Goal: Task Accomplishment & Management: Manage account settings

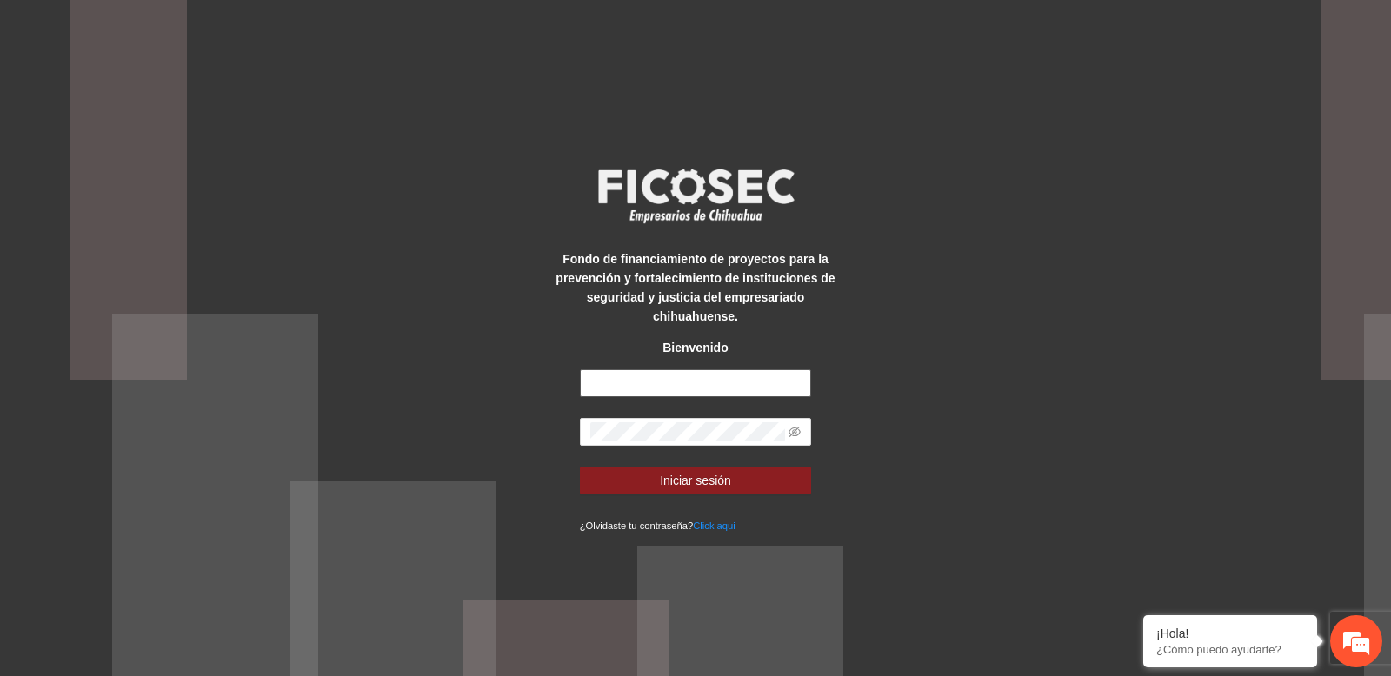
click at [681, 390] on input "text" at bounding box center [696, 383] width 232 height 28
click at [846, 307] on div "Fondo de financiamiento de proyectos para la prevención y fortalecimiento de in…" at bounding box center [695, 338] width 1391 height 676
click at [711, 368] on div "Fondo de financiamiento de proyectos para la prevención y fortalecimiento de in…" at bounding box center [694, 338] width 289 height 393
click at [698, 374] on input "text" at bounding box center [696, 383] width 232 height 28
paste input "**********"
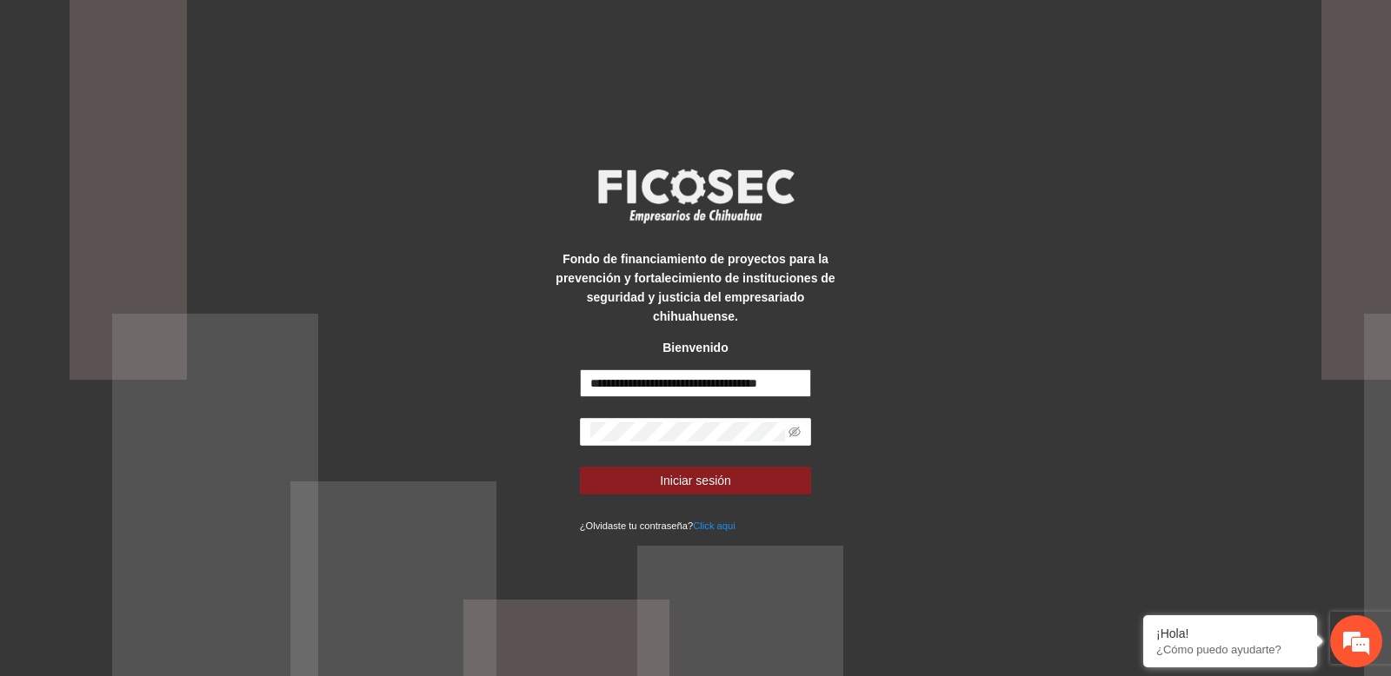
scroll to position [0, 26]
type input "**********"
click at [740, 415] on form "**********" at bounding box center [696, 451] width 232 height 165
click at [734, 442] on span at bounding box center [696, 432] width 232 height 28
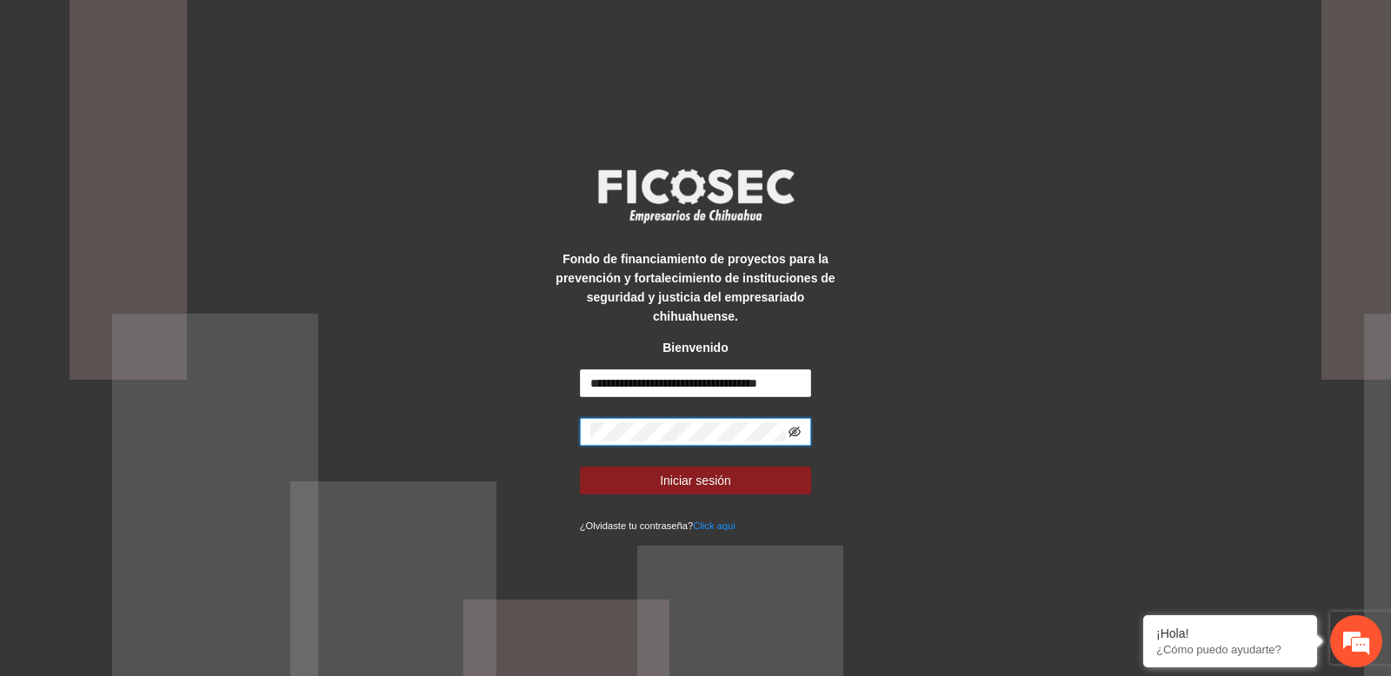
click at [793, 435] on icon "eye-invisible" at bounding box center [794, 432] width 12 height 12
click at [793, 435] on icon "eye" at bounding box center [794, 432] width 12 height 12
click at [743, 484] on button "Iniciar sesión" at bounding box center [696, 481] width 232 height 28
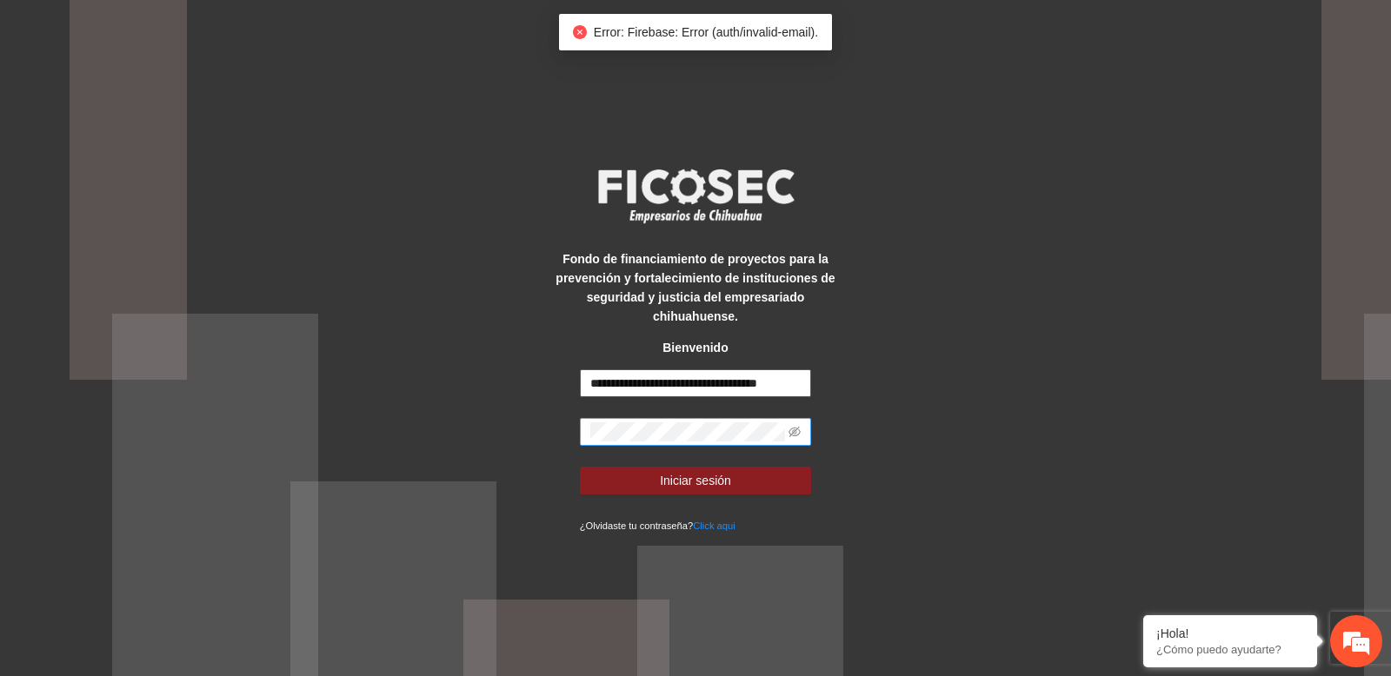
click at [790, 382] on input "**********" at bounding box center [696, 383] width 232 height 28
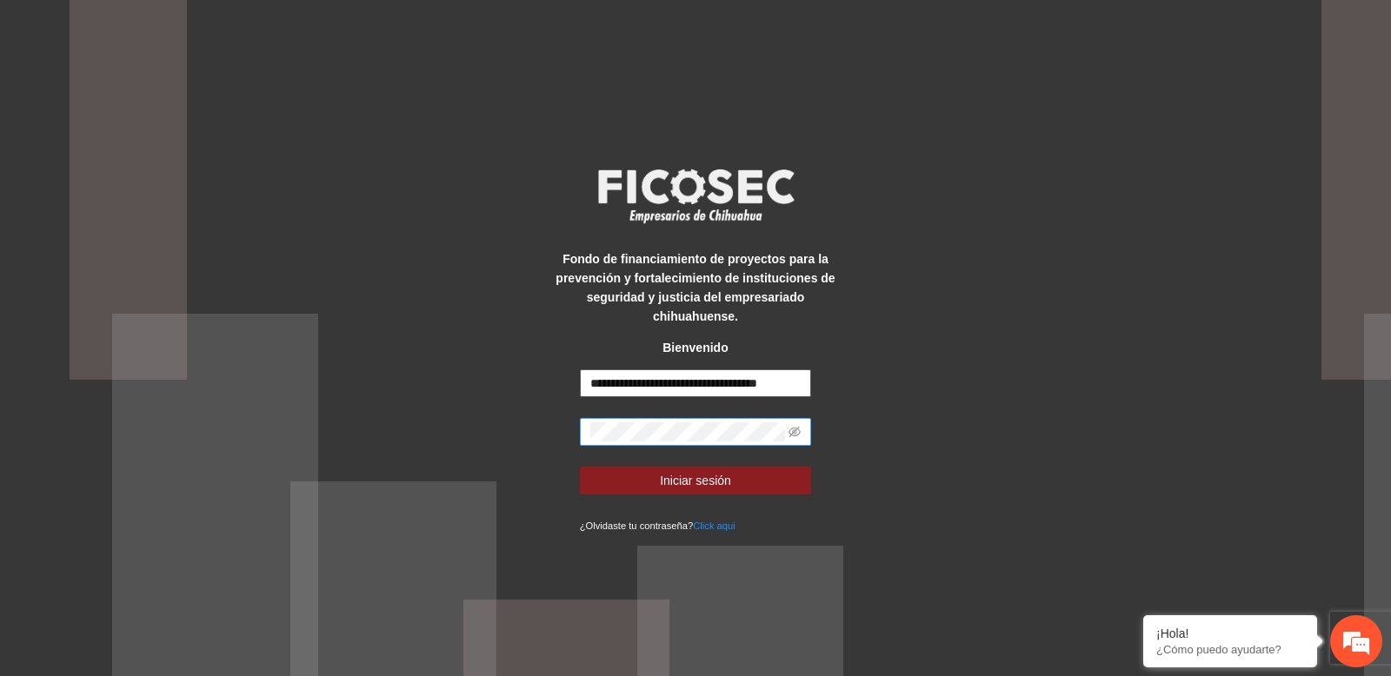
click at [740, 388] on input "**********" at bounding box center [696, 383] width 232 height 28
click at [659, 394] on input "**********" at bounding box center [696, 383] width 232 height 28
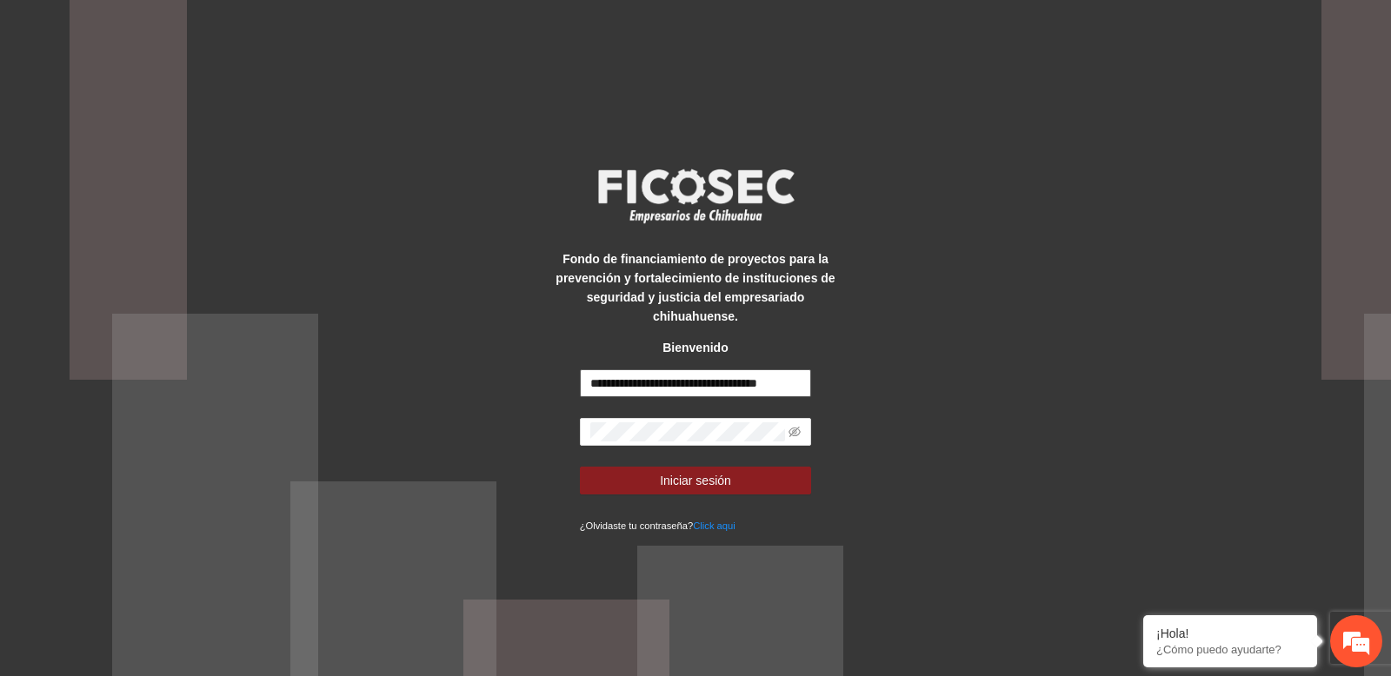
click at [659, 394] on input "**********" at bounding box center [696, 383] width 232 height 28
paste input "**********"
type input "**********"
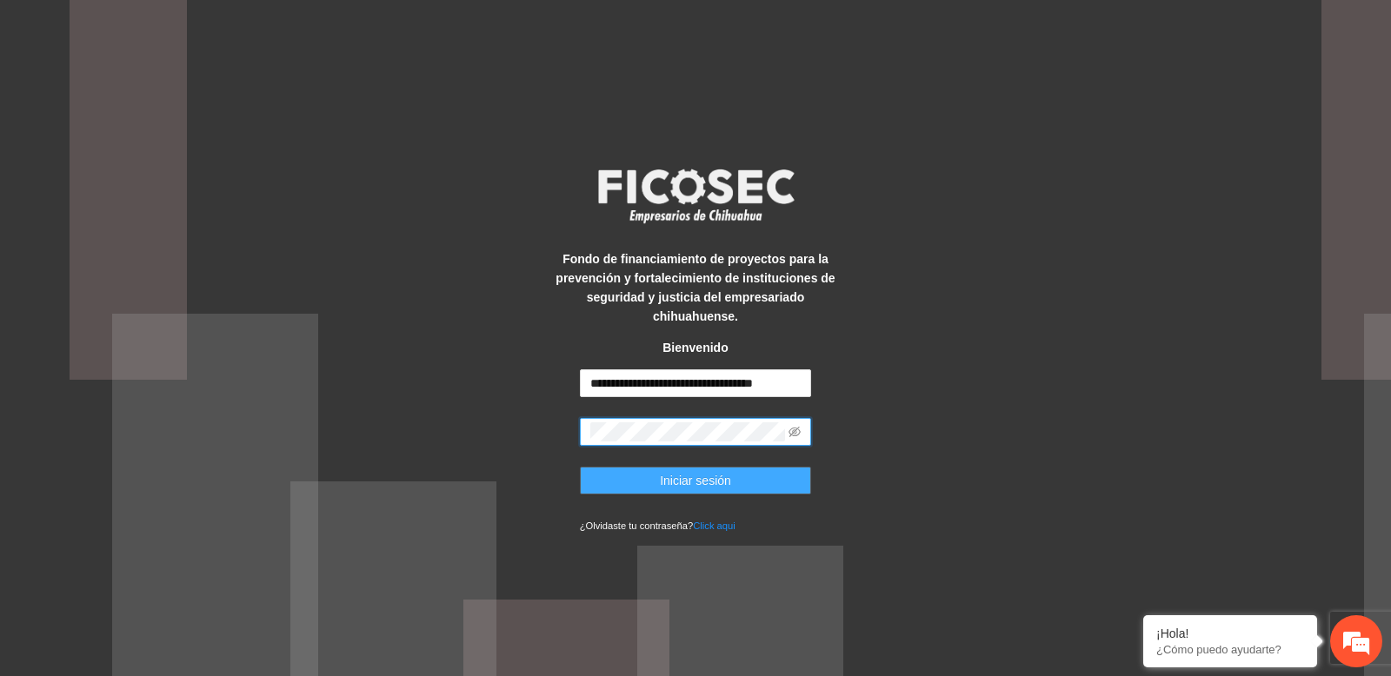
click at [676, 468] on button "Iniciar sesión" at bounding box center [696, 481] width 232 height 28
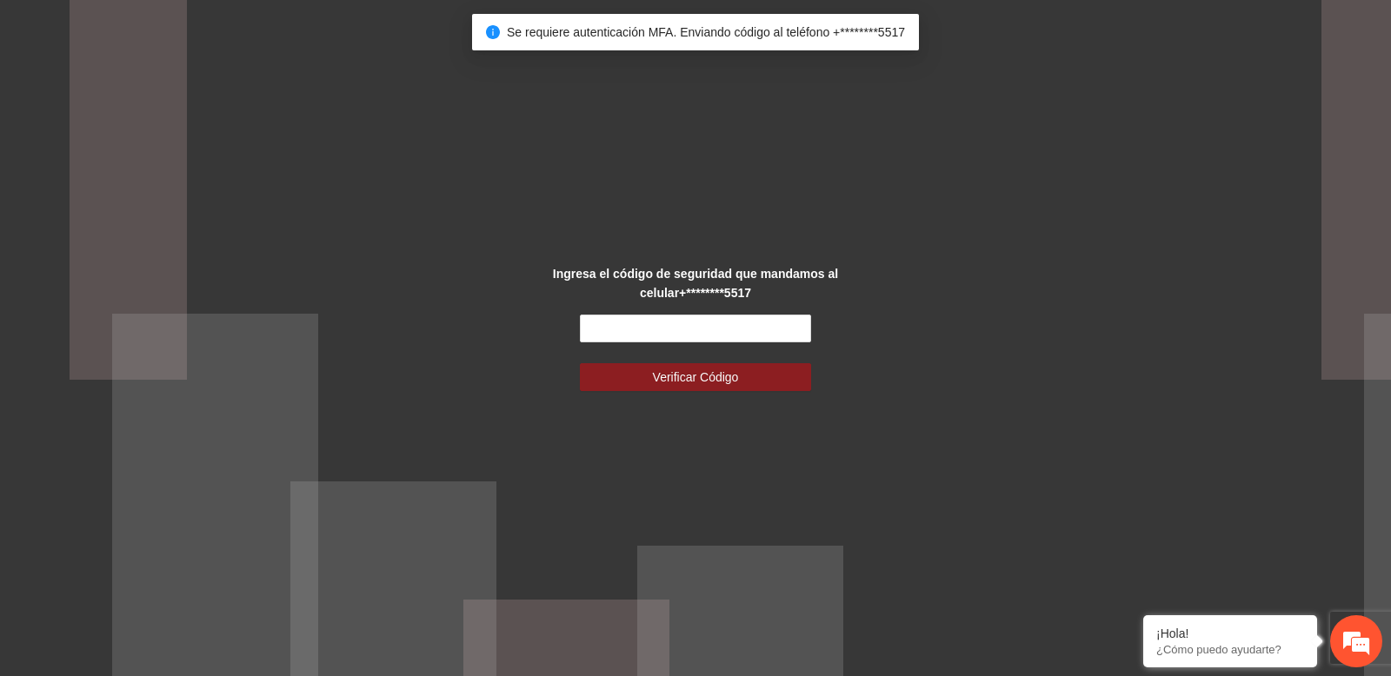
click at [624, 222] on div "Ingresa el código de seguridad que mandamos al celular +********5517 Verificar …" at bounding box center [695, 338] width 1391 height 676
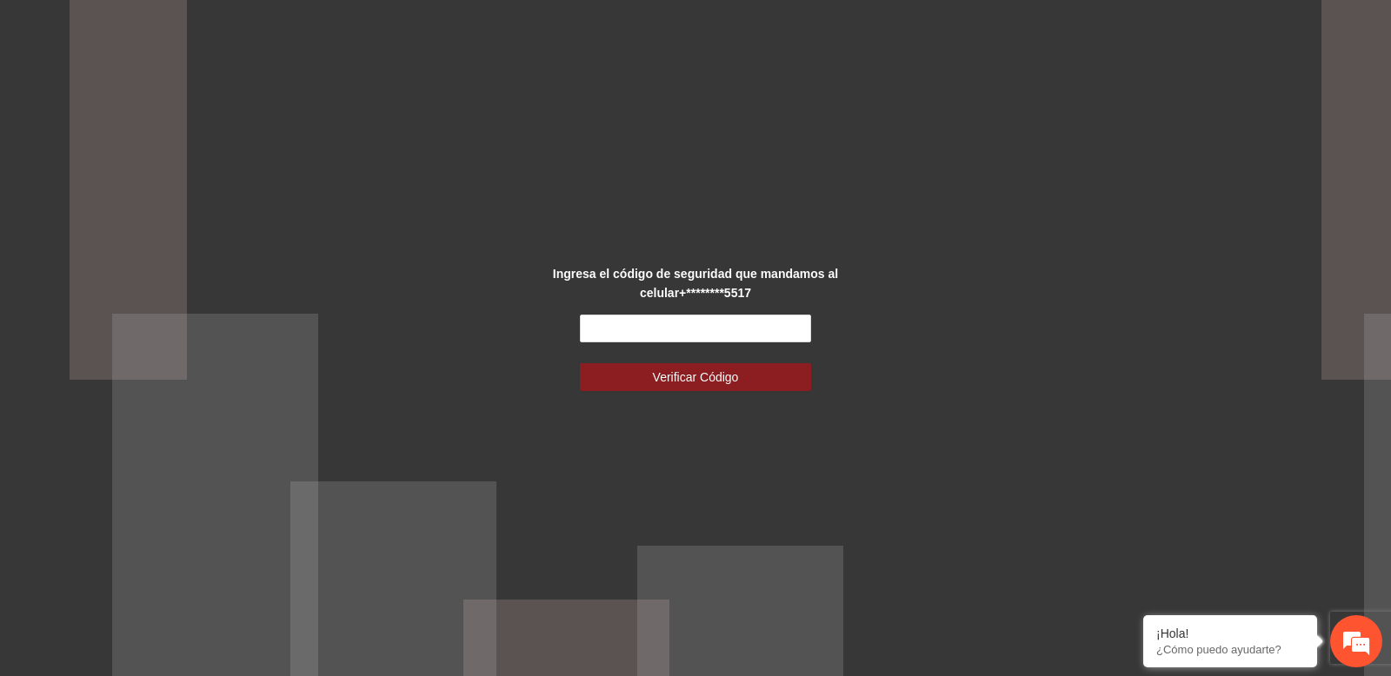
click at [639, 351] on form "Verificar Código" at bounding box center [696, 353] width 232 height 76
click at [644, 322] on input "text" at bounding box center [696, 329] width 232 height 28
paste input "******"
type input "******"
click at [580, 363] on button "Verificar Código" at bounding box center [696, 377] width 232 height 28
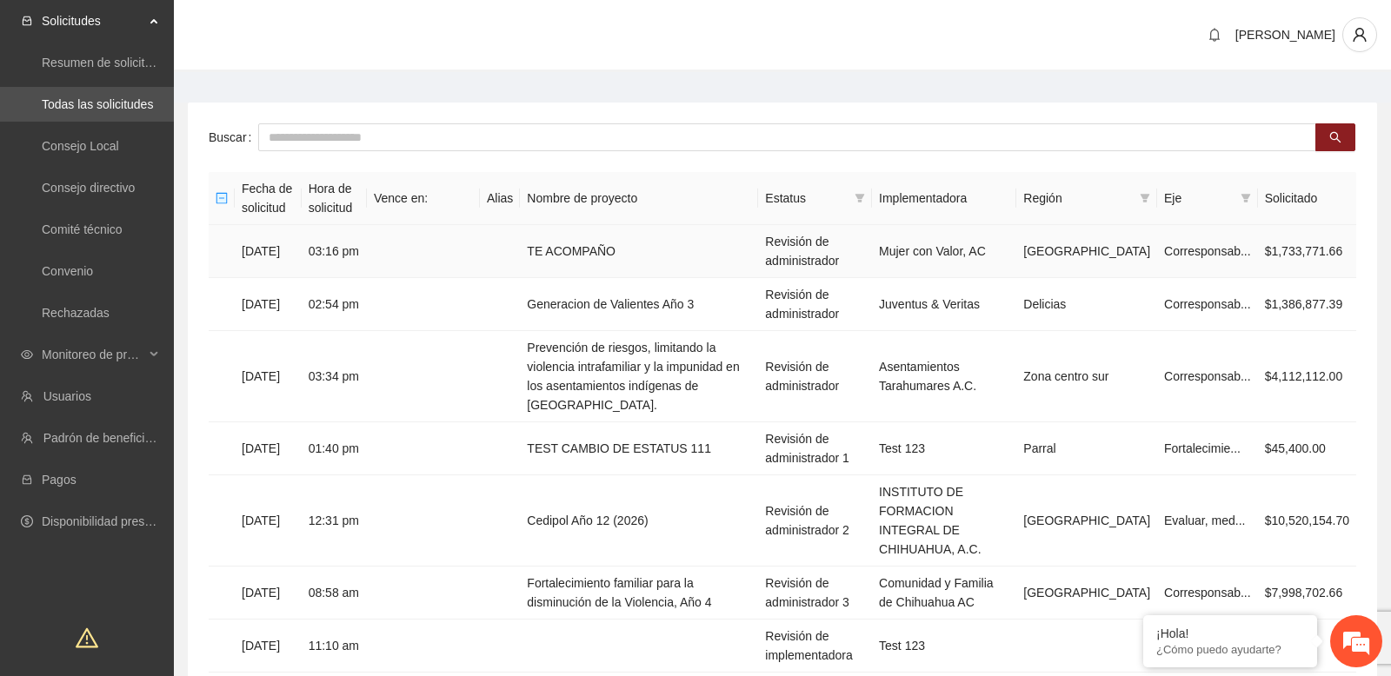
click at [343, 259] on td "03:16 pm" at bounding box center [334, 251] width 65 height 53
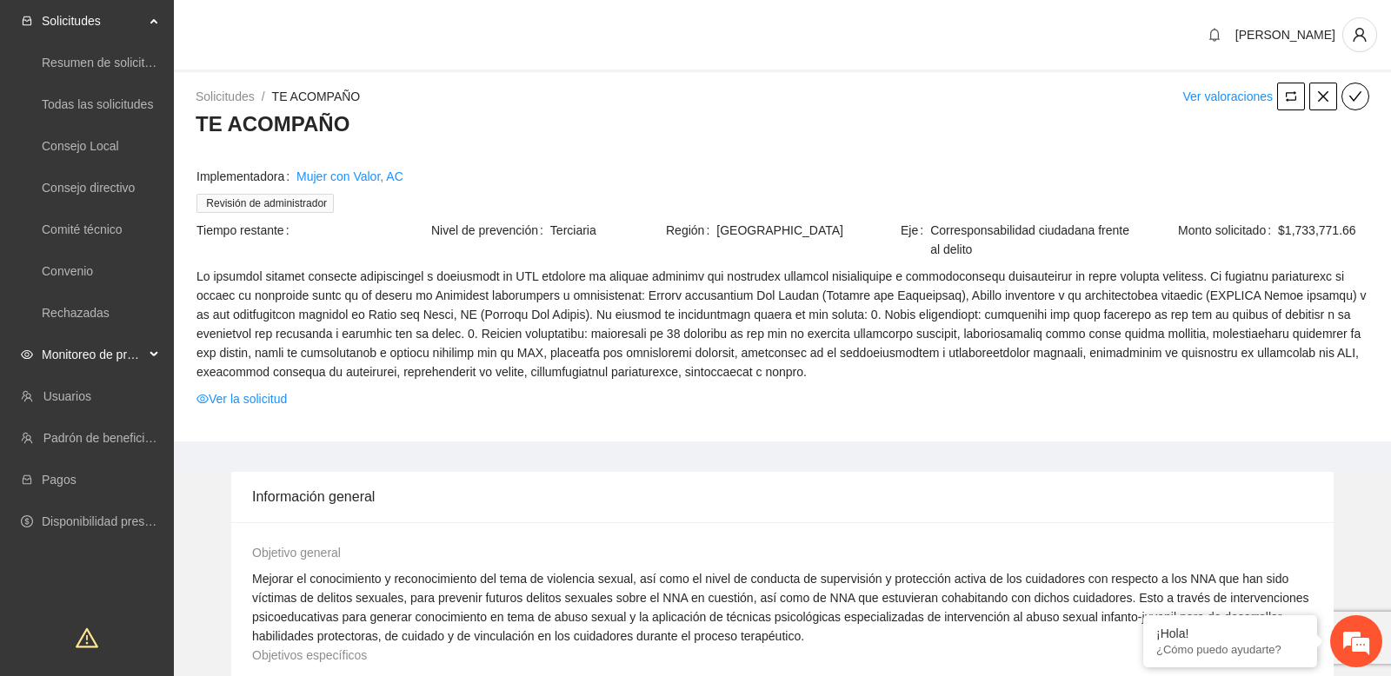
click at [148, 361] on div "Monitoreo de proyectos" at bounding box center [87, 354] width 174 height 35
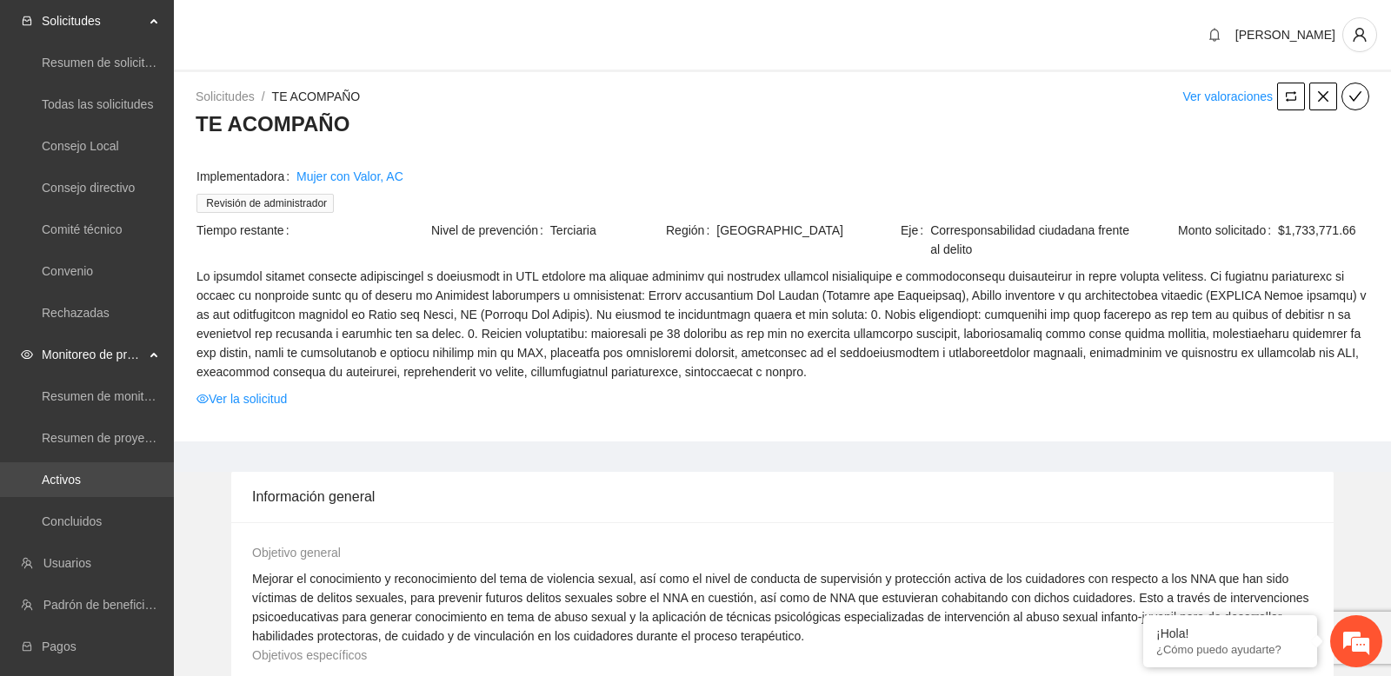
click at [81, 484] on link "Activos" at bounding box center [61, 480] width 39 height 14
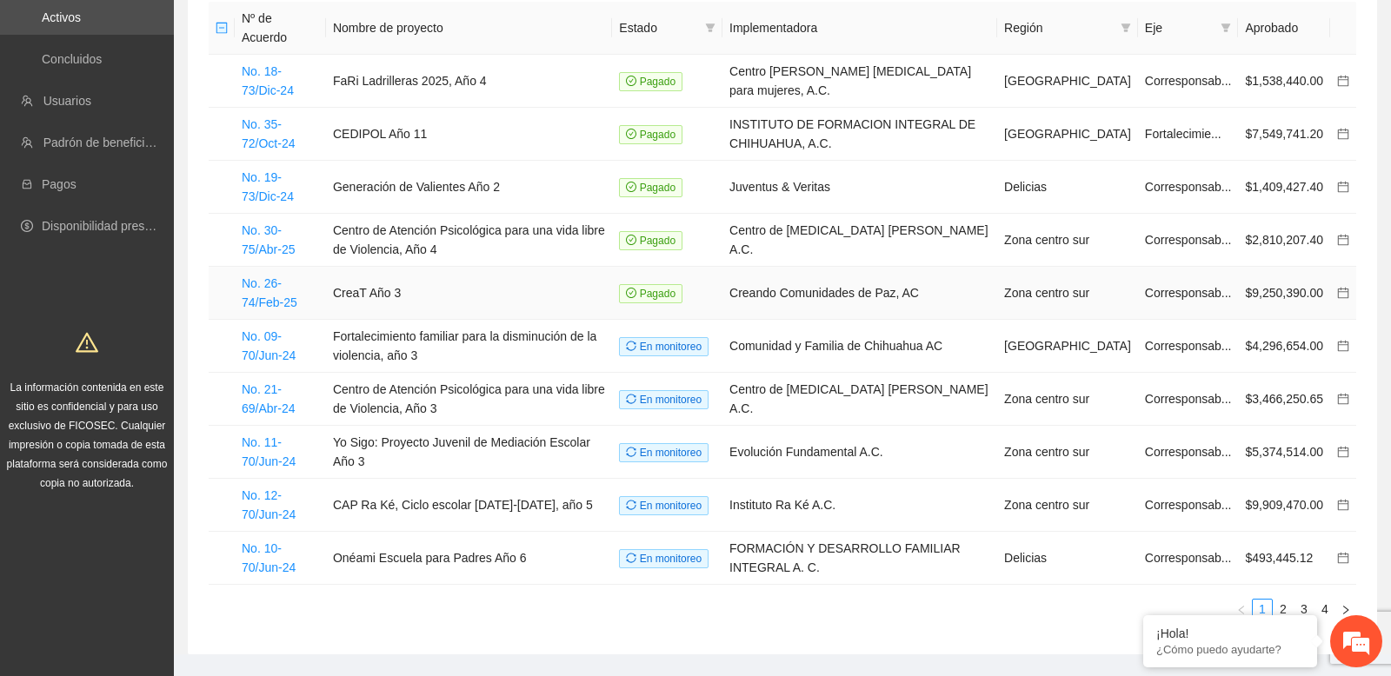
scroll to position [196, 0]
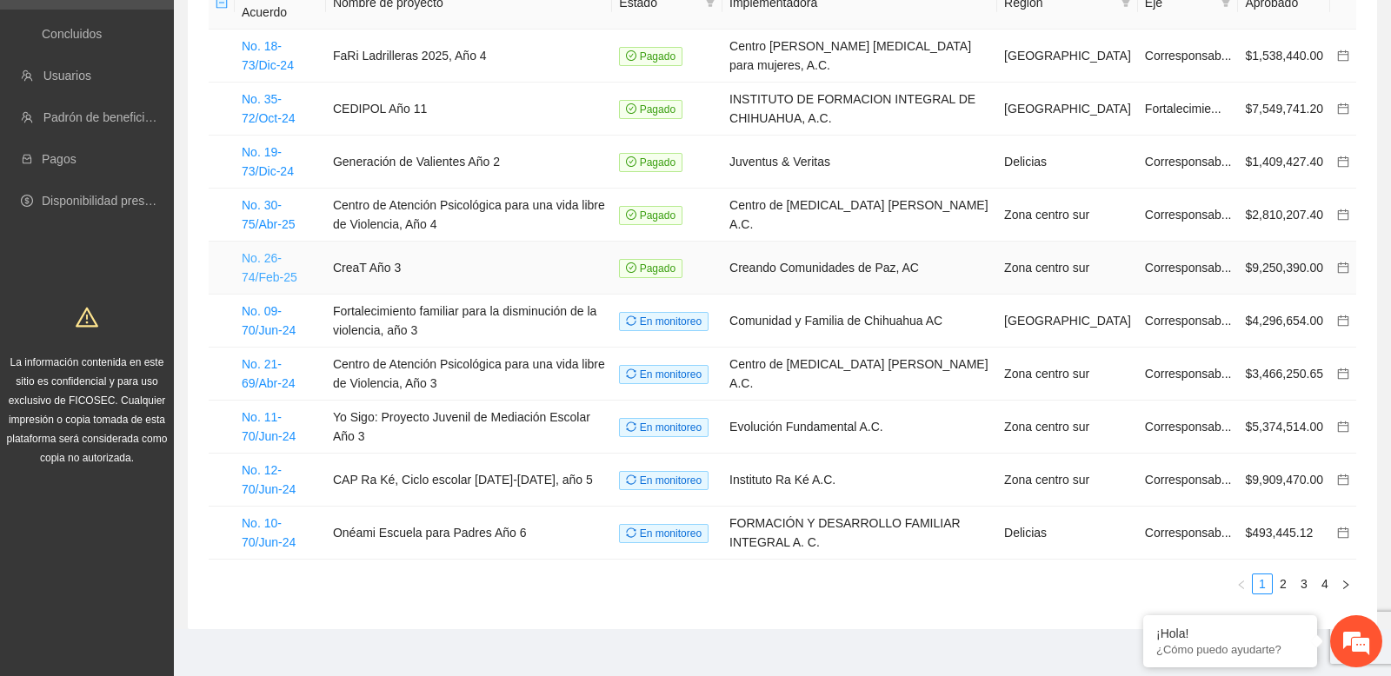
click at [277, 251] on link "No. 26-74/Feb-25" at bounding box center [270, 267] width 56 height 33
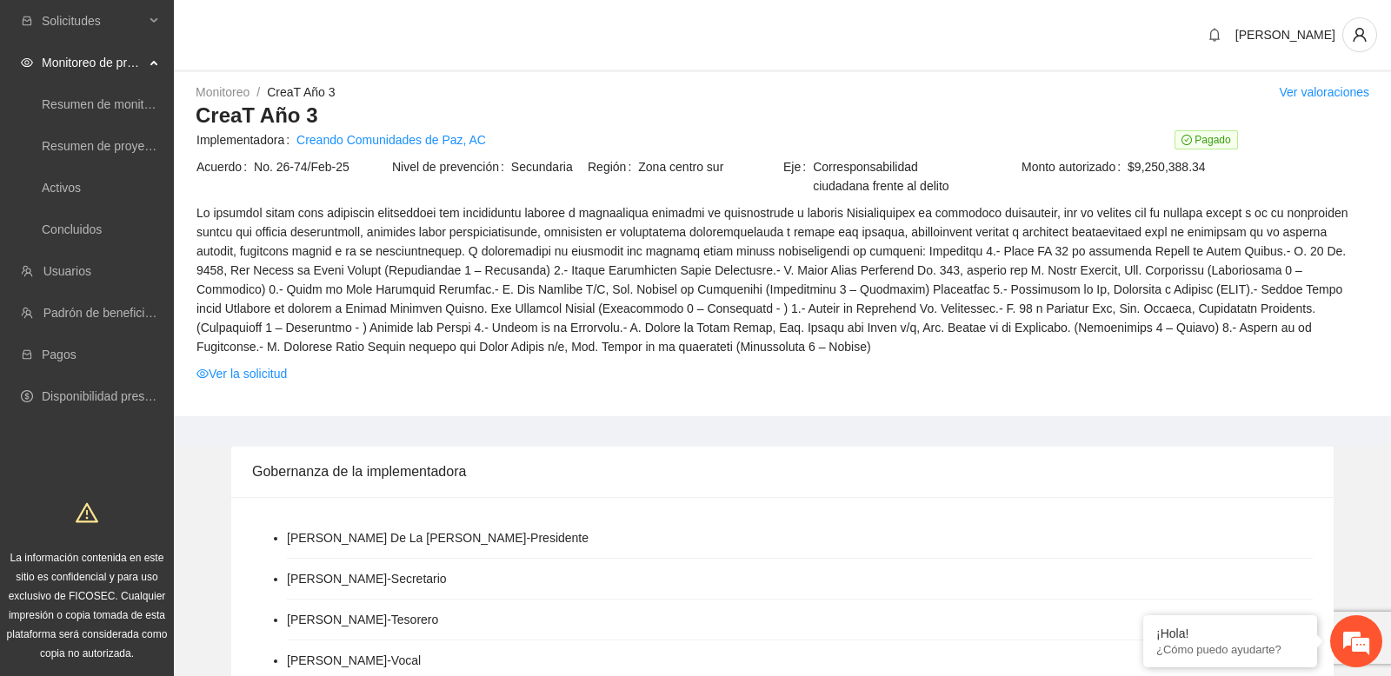
scroll to position [1705, 0]
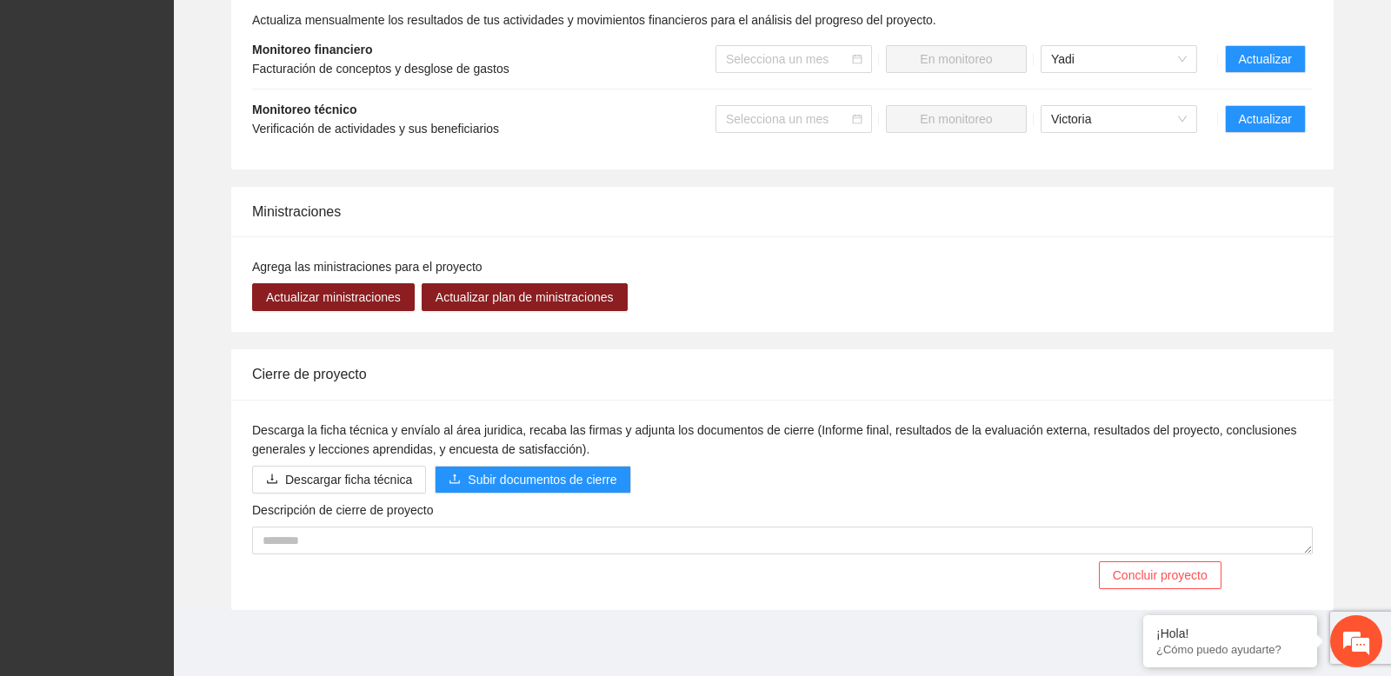
click at [668, 315] on div "Agrega las ministraciones para el proyecto Actualizar ministraciones Actualizar…" at bounding box center [782, 284] width 1102 height 96
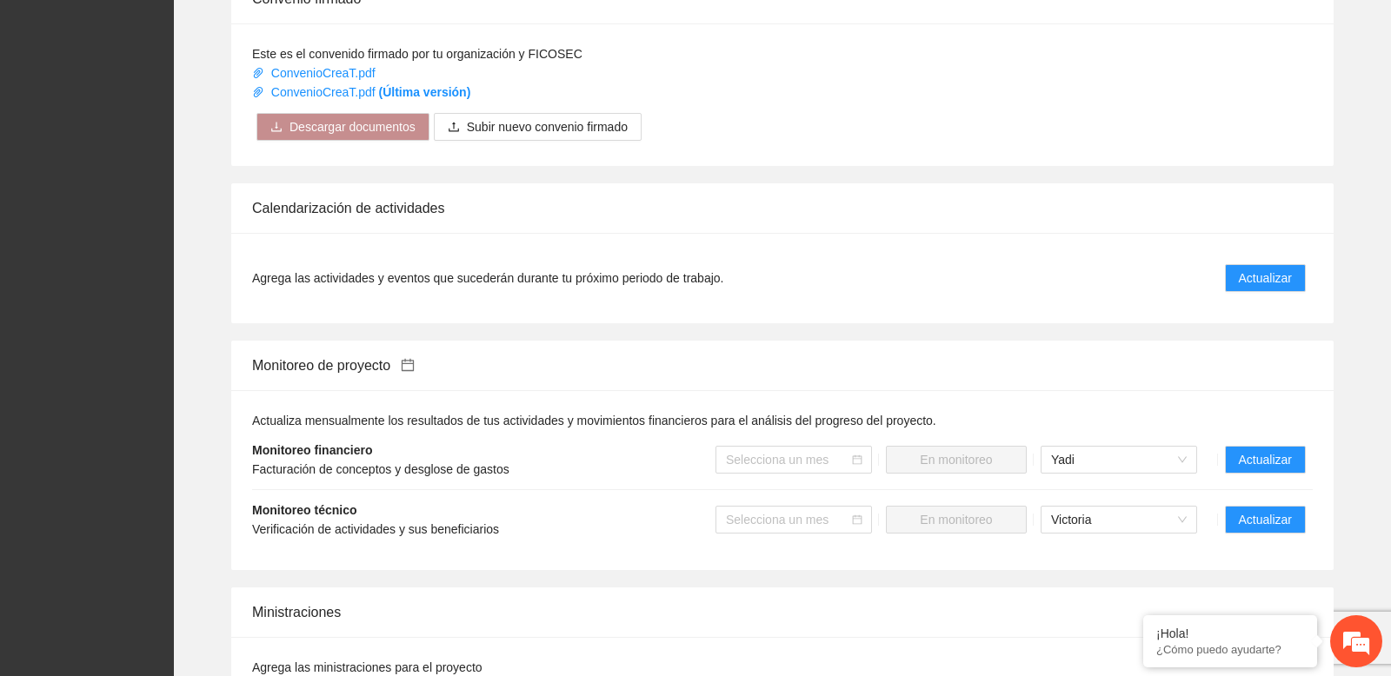
scroll to position [1306, 0]
click at [1280, 467] on span "Actualizar" at bounding box center [1264, 457] width 53 height 19
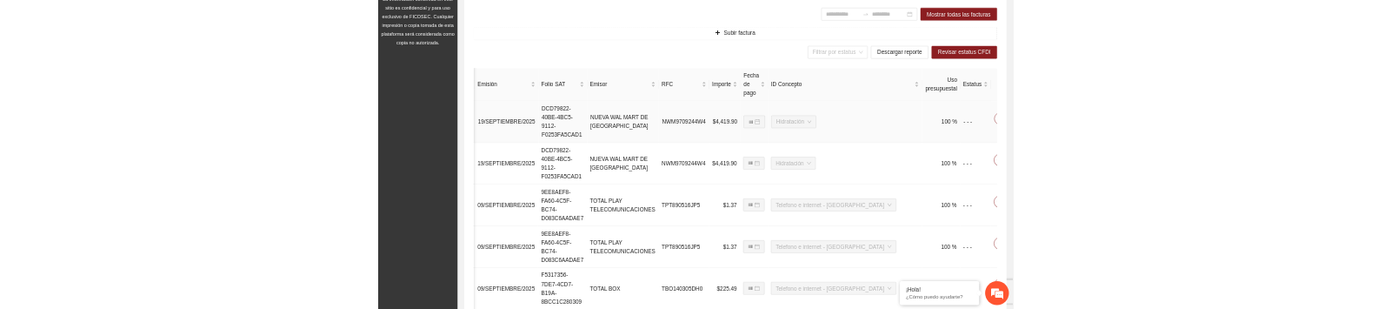
scroll to position [0, 262]
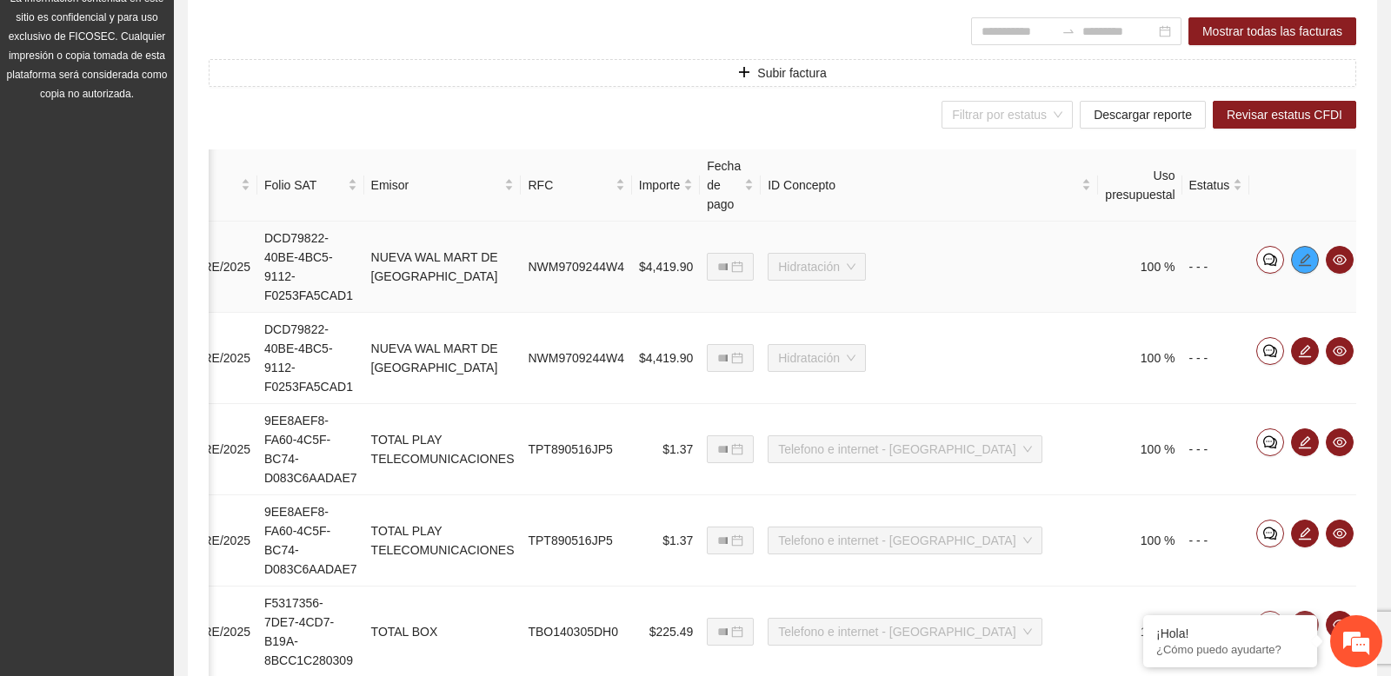
click at [1298, 258] on icon "edit" at bounding box center [1305, 260] width 14 height 14
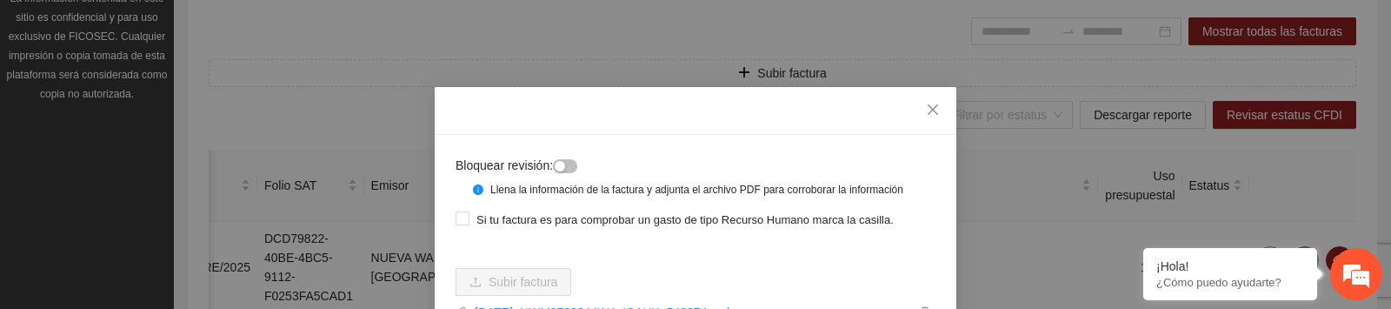
scroll to position [108, 0]
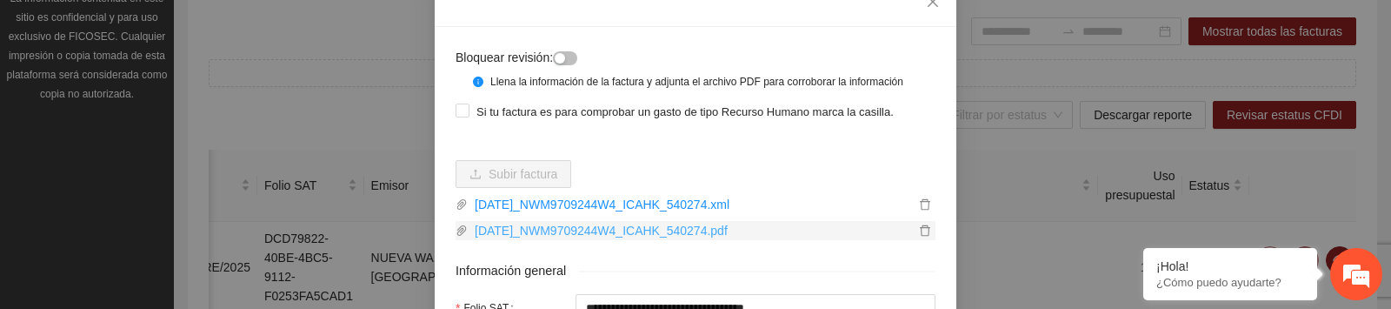
click at [684, 240] on link "2025-09-19_NWM9709244W4_ICAHK_540274.pdf" at bounding box center [691, 230] width 447 height 19
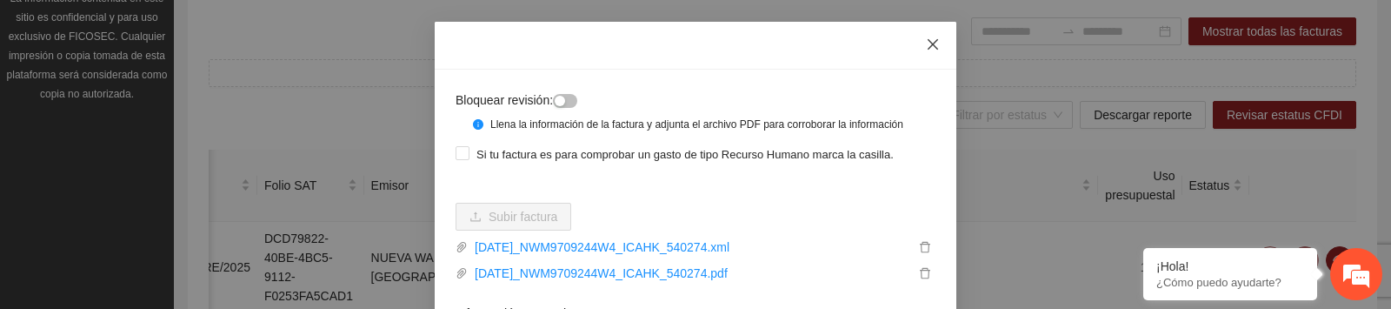
click at [931, 43] on icon "close" at bounding box center [932, 44] width 10 height 10
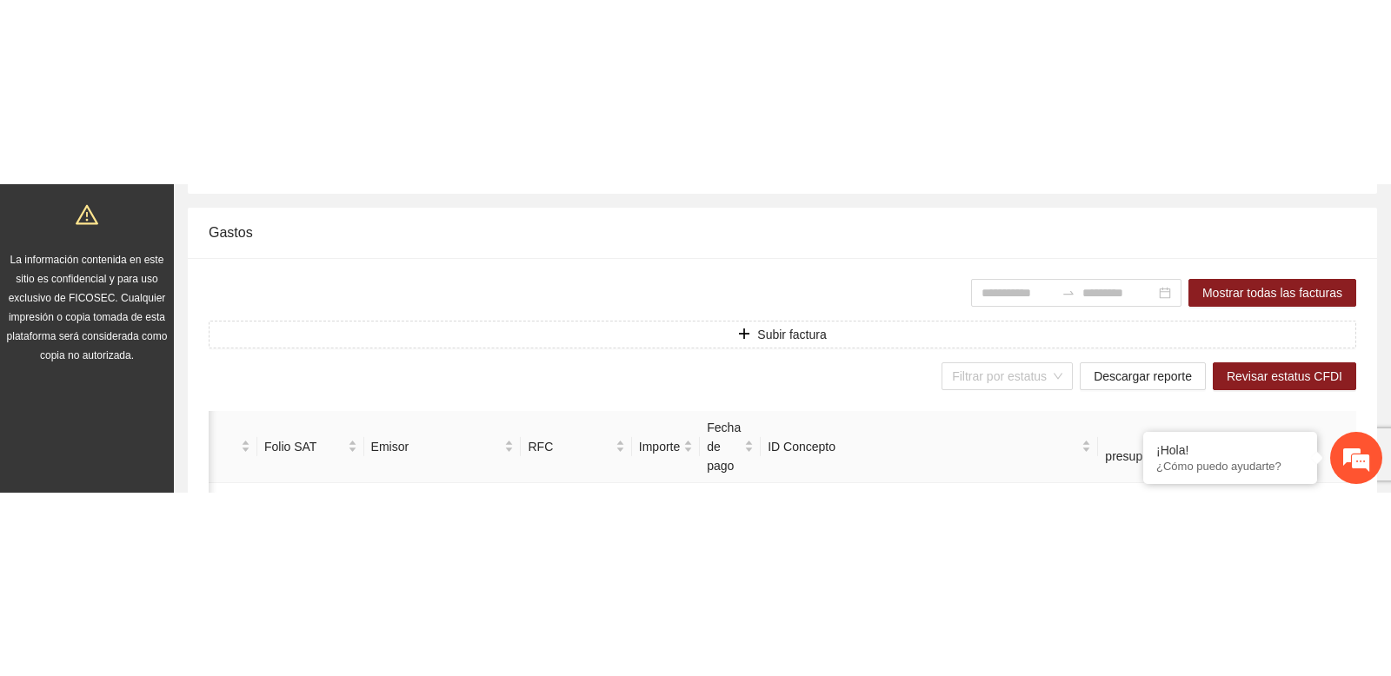
scroll to position [0, 0]
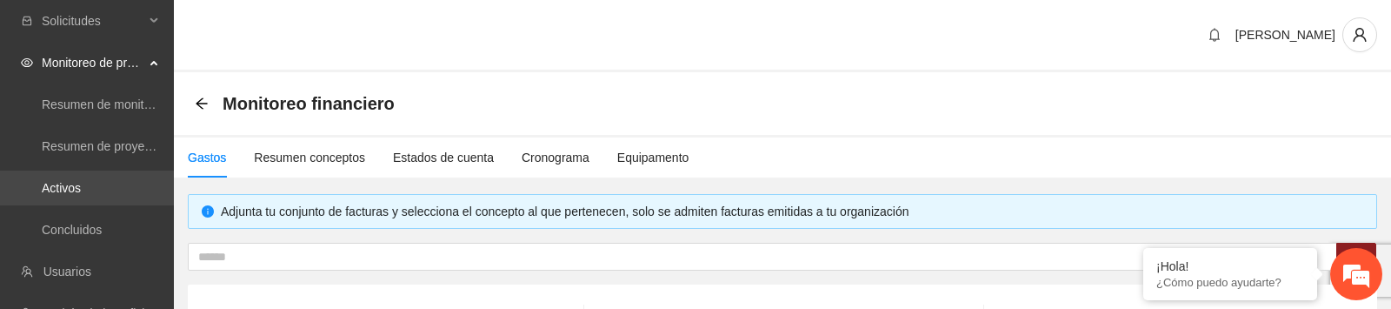
click at [81, 183] on link "Activos" at bounding box center [61, 188] width 39 height 14
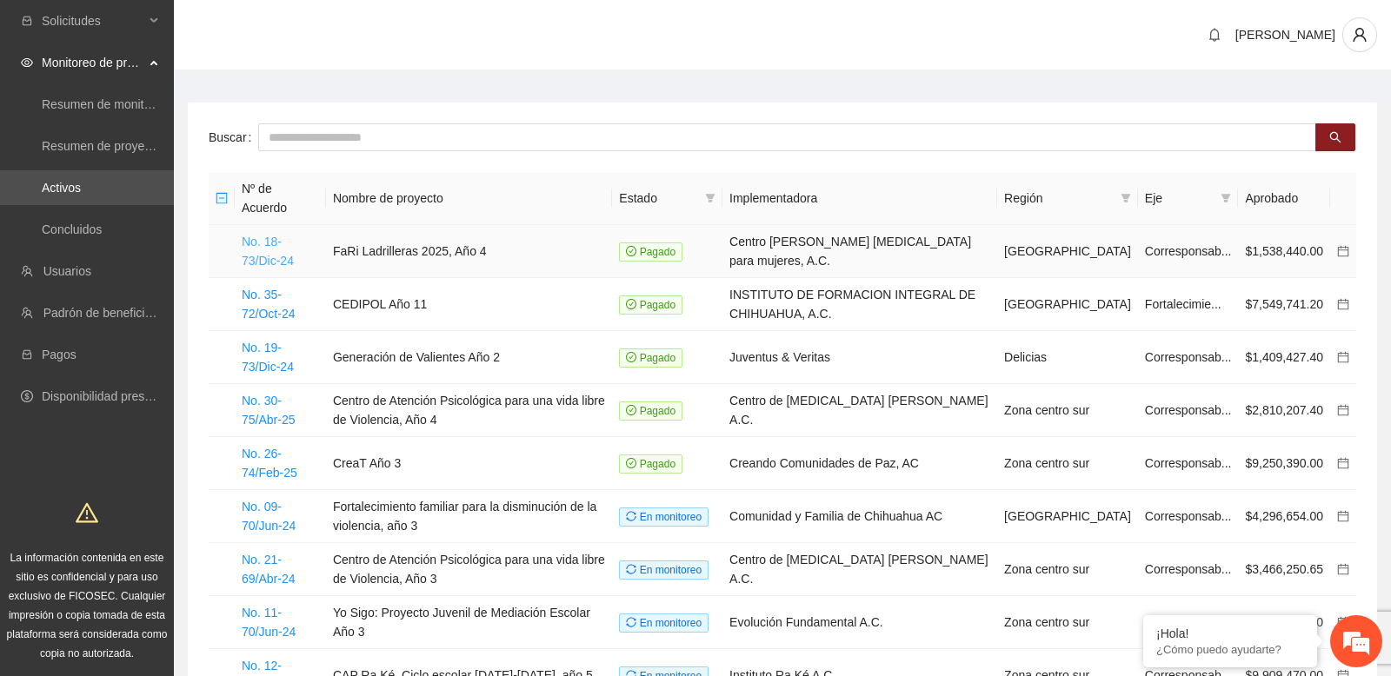
click at [275, 235] on link "No. 18-73/Dic-24" at bounding box center [268, 251] width 52 height 33
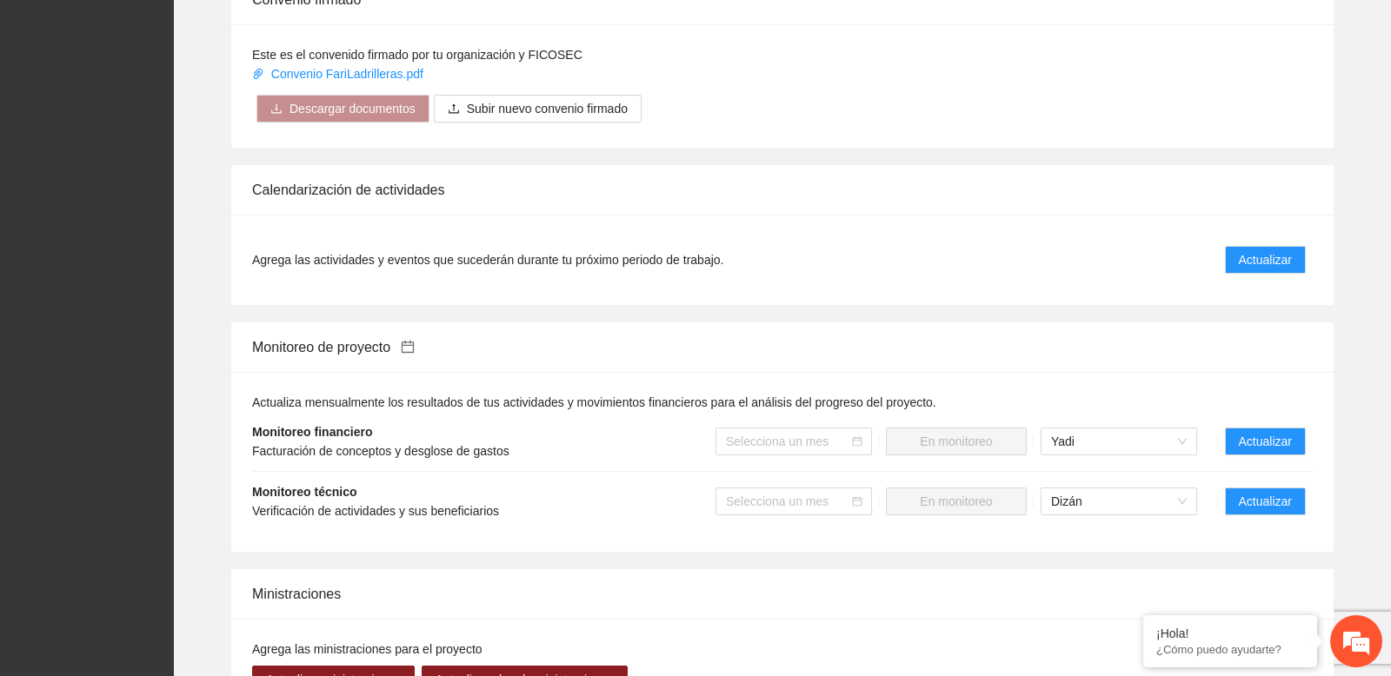
scroll to position [1515, 0]
click at [1243, 447] on span "Actualizar" at bounding box center [1264, 440] width 53 height 19
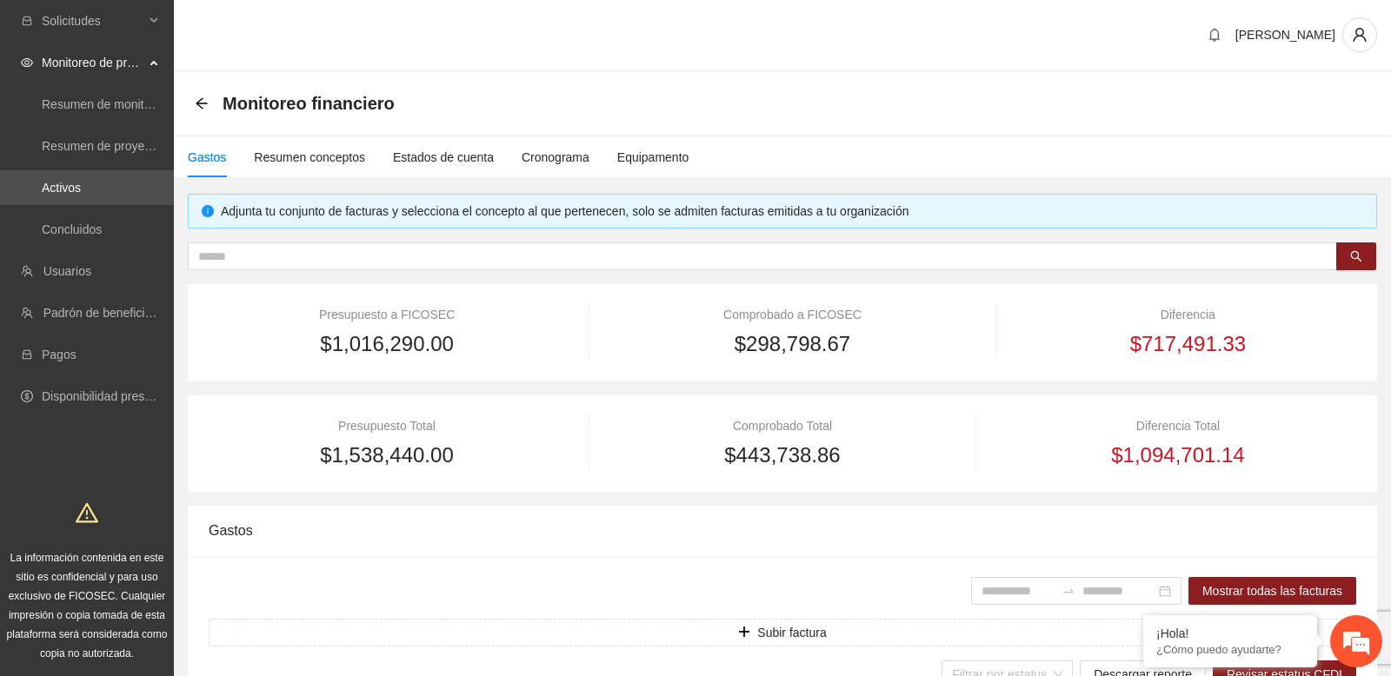
type input "**********"
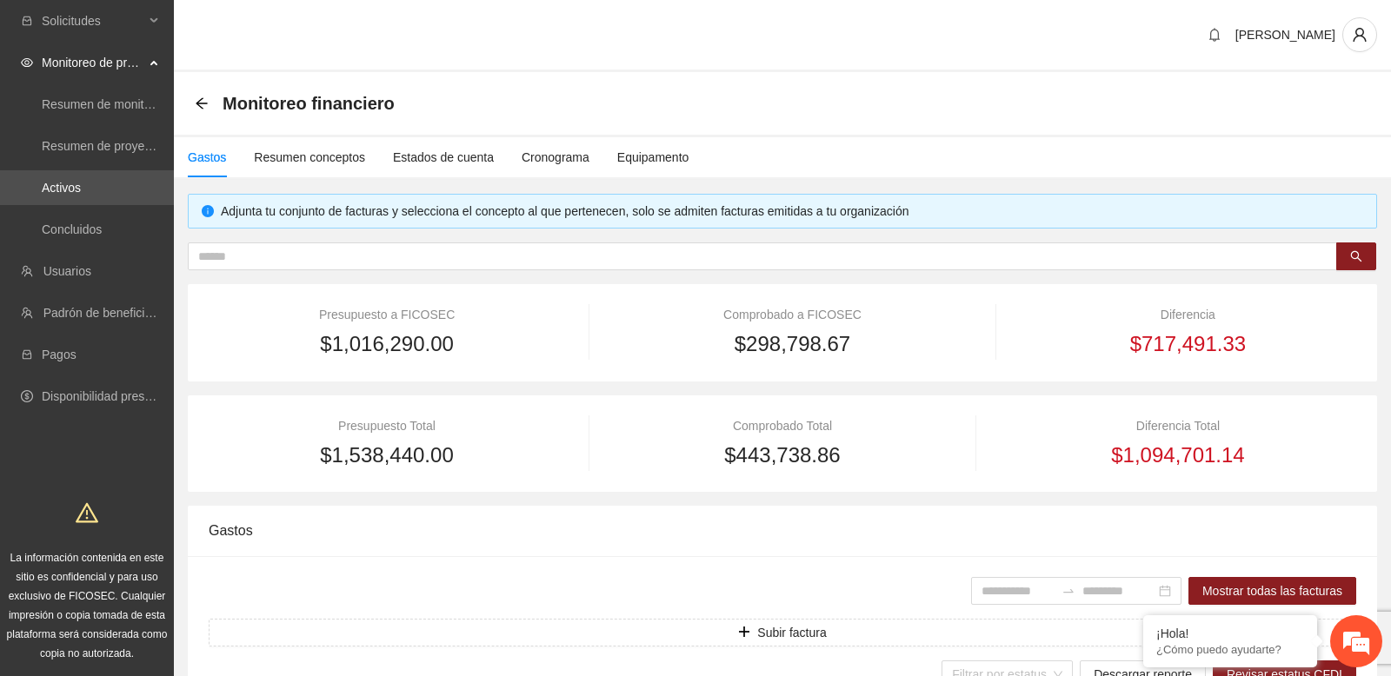
type input "**********"
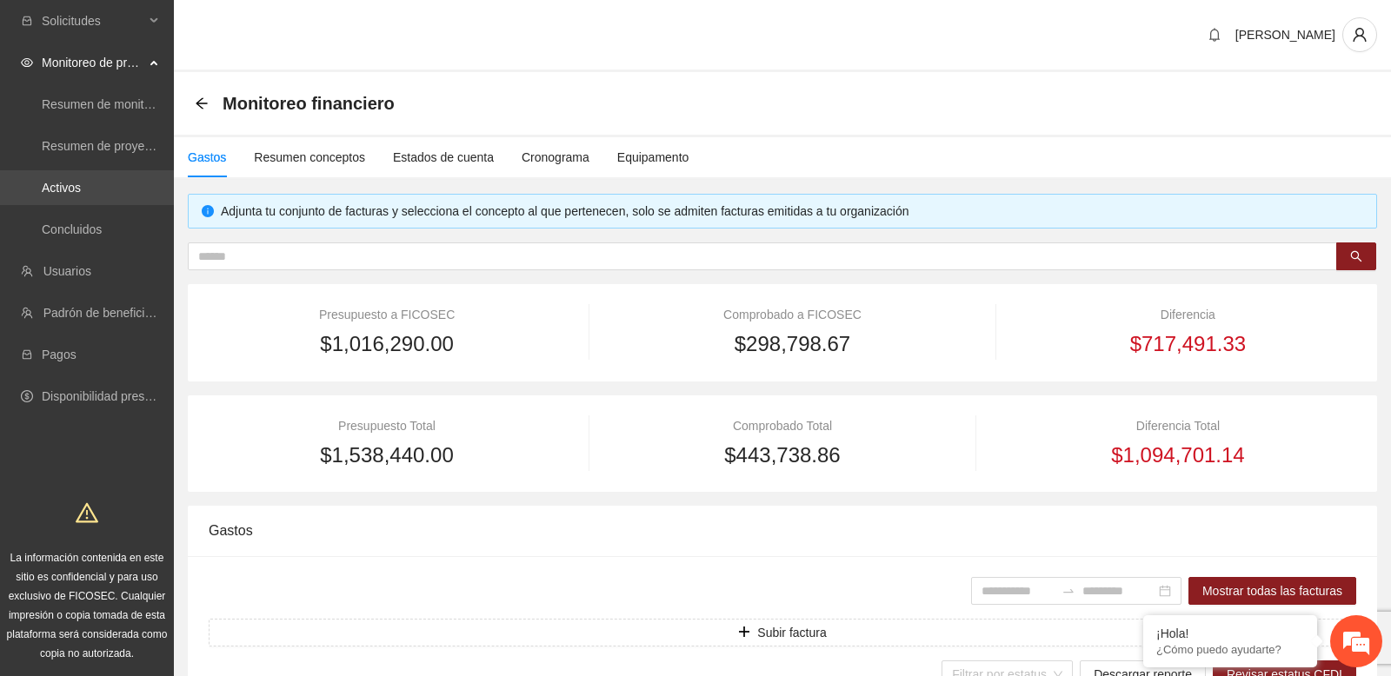
click at [81, 194] on link "Activos" at bounding box center [61, 188] width 39 height 14
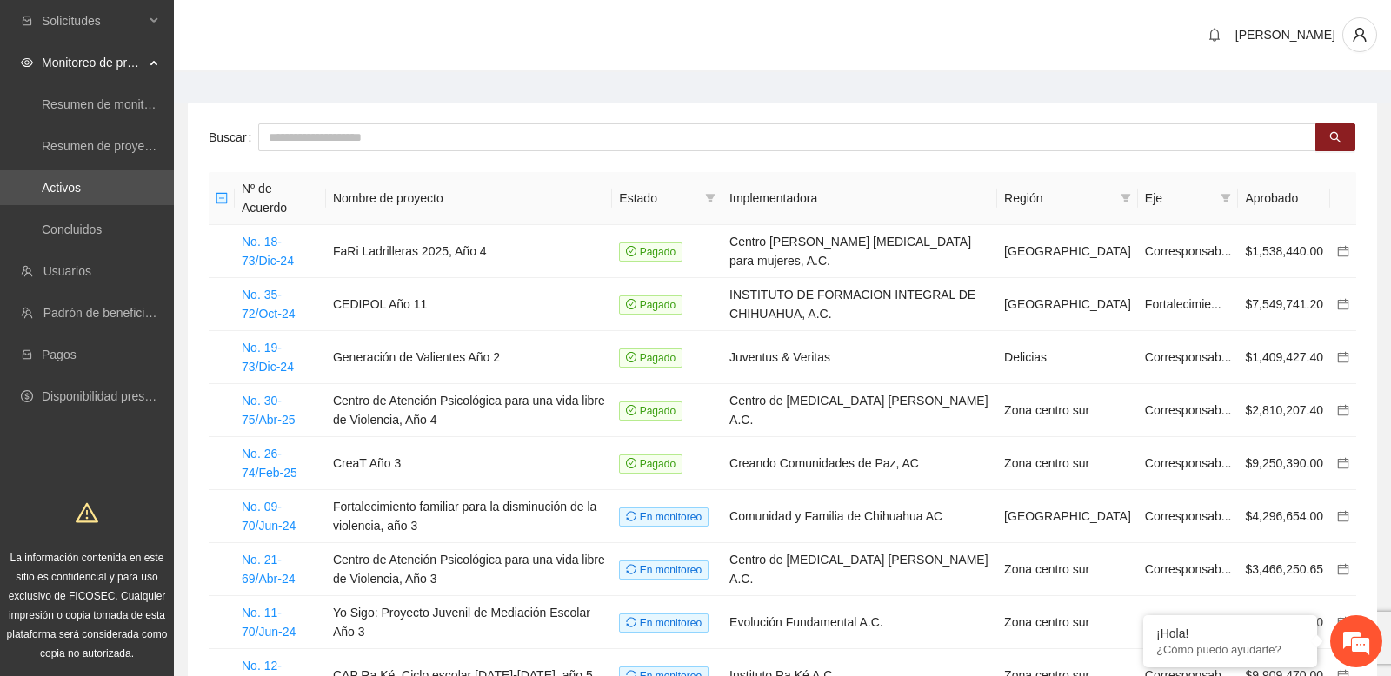
click at [435, 120] on div "Buscar Nº de Acuerdo Nombre de proyecto Estado Implementadora Región Eje Aproba…" at bounding box center [782, 464] width 1189 height 722
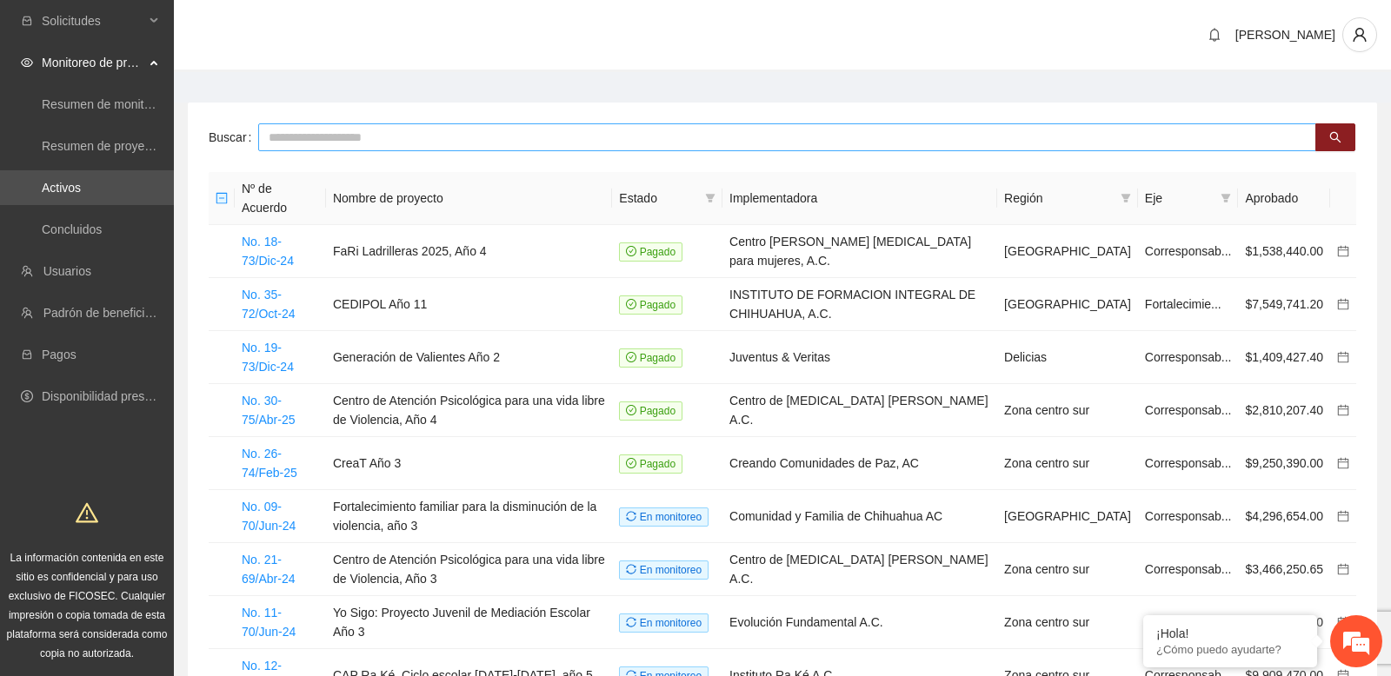
click at [435, 133] on input "text" at bounding box center [787, 137] width 1058 height 28
type input "*****"
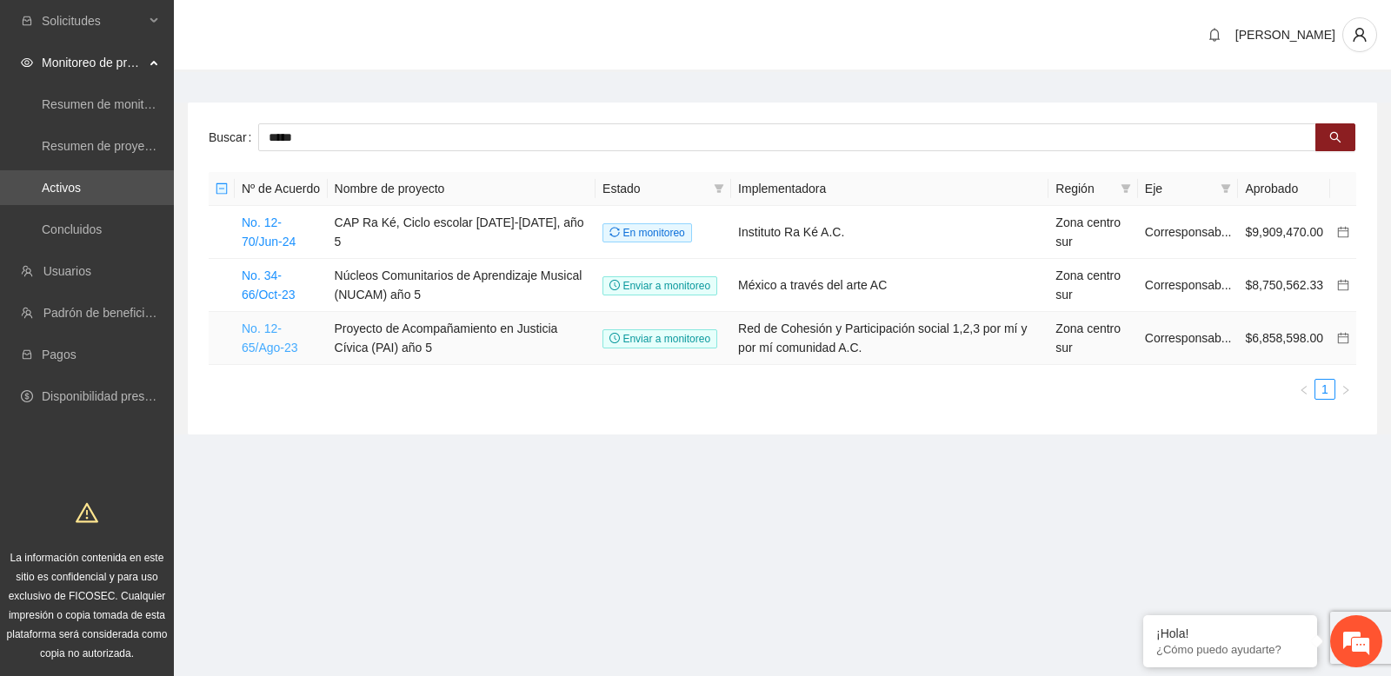
click at [262, 352] on link "No. 12-65/Ago-23" at bounding box center [270, 338] width 56 height 33
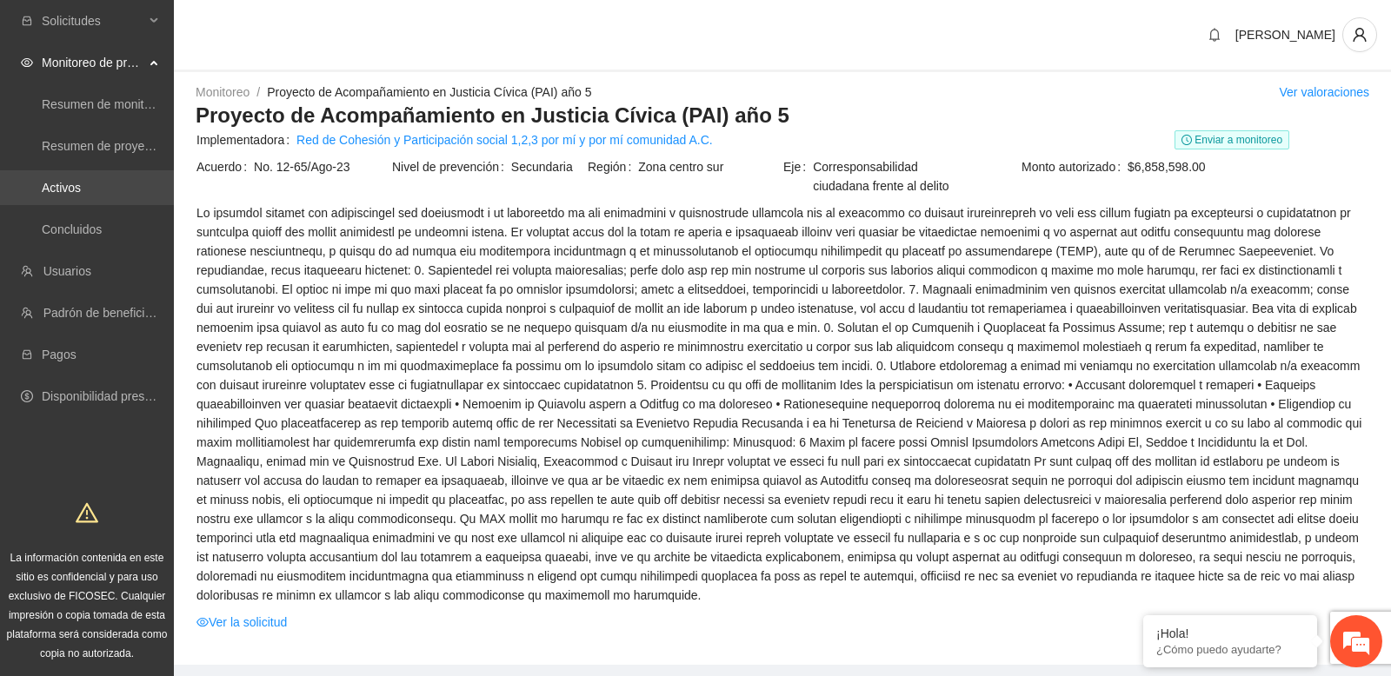
click at [81, 190] on link "Activos" at bounding box center [61, 188] width 39 height 14
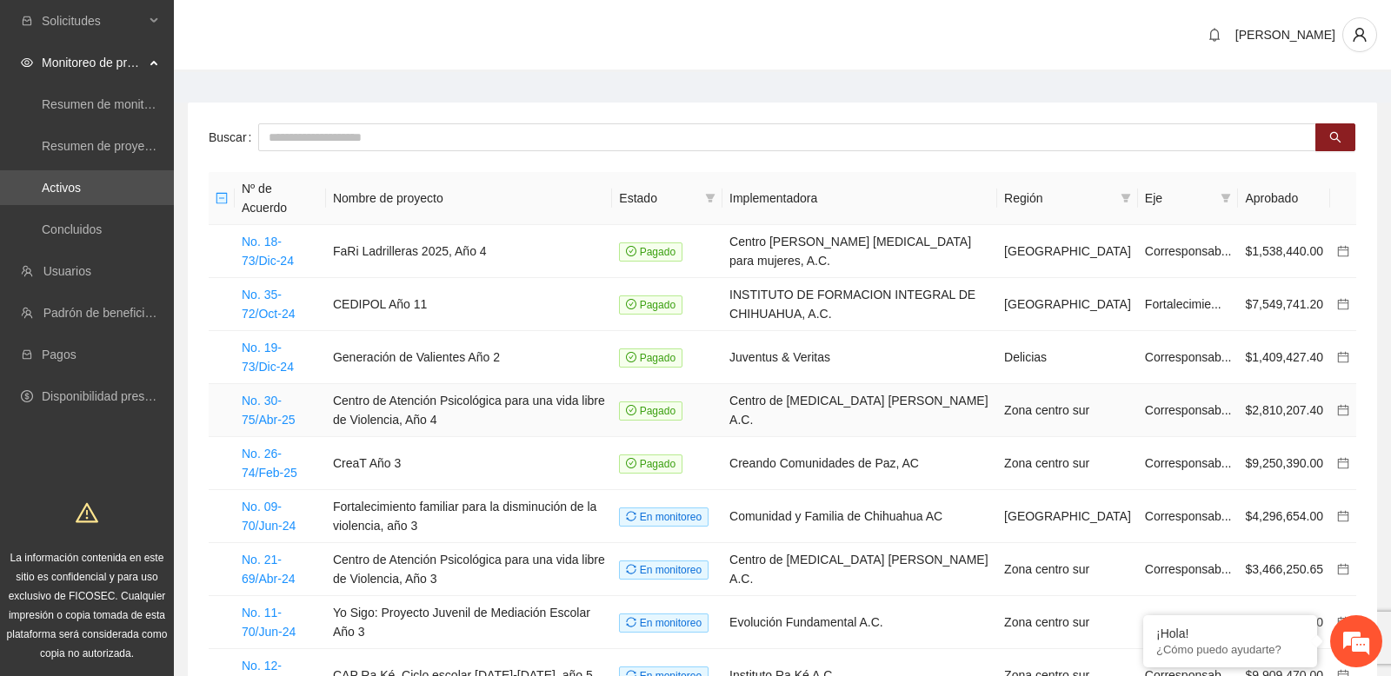
scroll to position [196, 0]
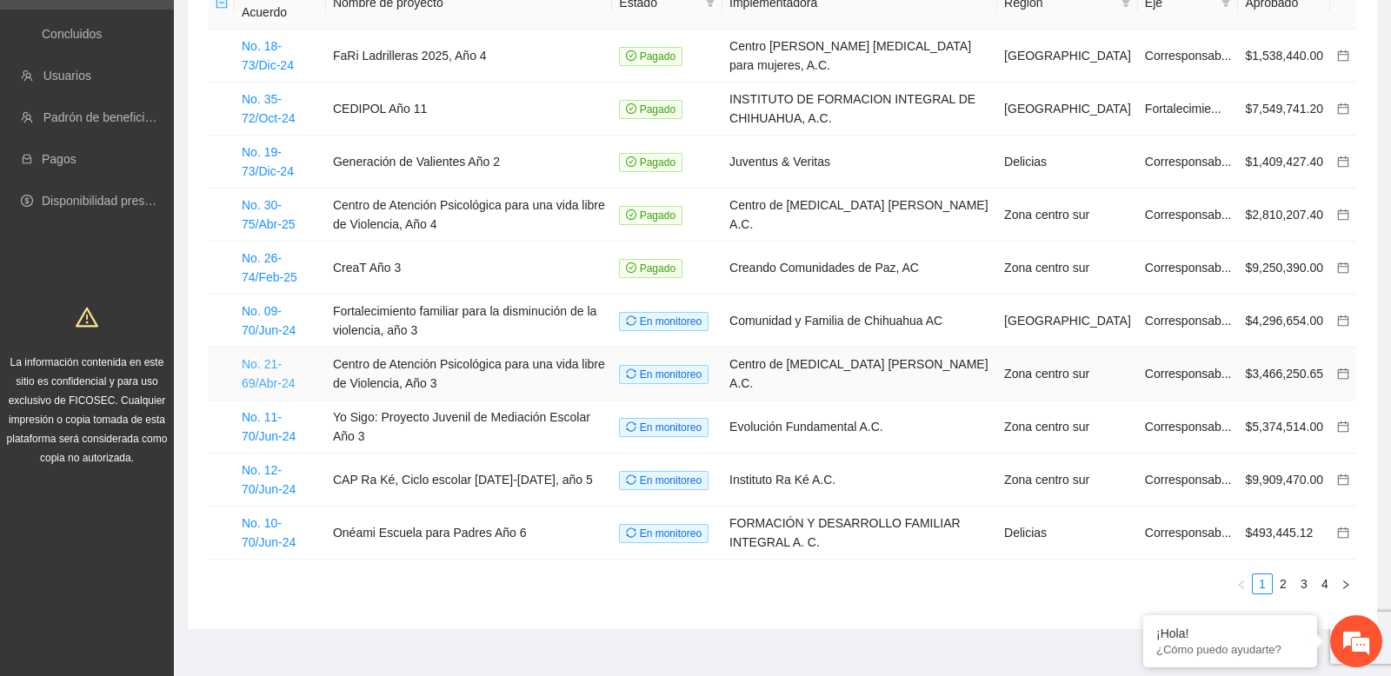
click at [290, 365] on link "No. 21-69/Abr-24" at bounding box center [268, 373] width 53 height 33
click at [294, 315] on link "No. 09-70/Jun-24" at bounding box center [269, 320] width 54 height 33
click at [293, 309] on link "No. 09-70/Jun-24" at bounding box center [269, 320] width 54 height 33
click at [262, 305] on link "No. 09-70/Jun-24" at bounding box center [269, 320] width 54 height 33
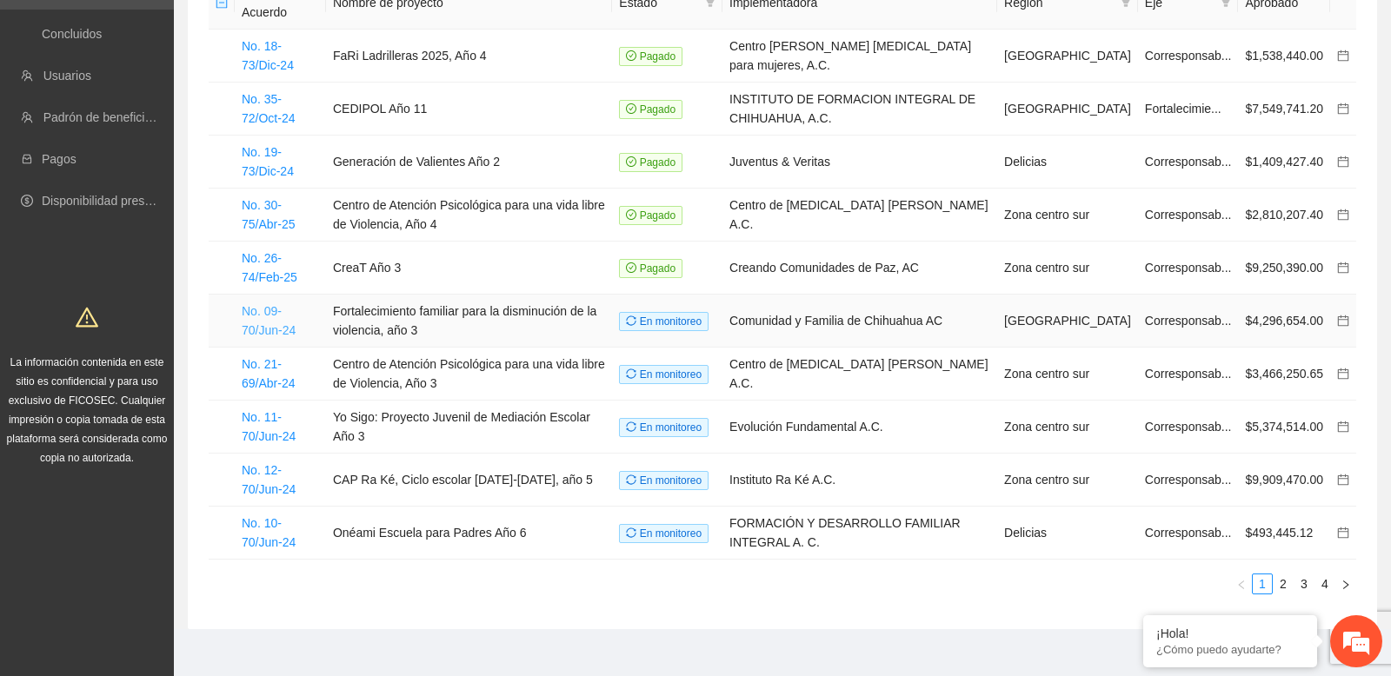
click at [261, 304] on link "No. 09-70/Jun-24" at bounding box center [269, 320] width 54 height 33
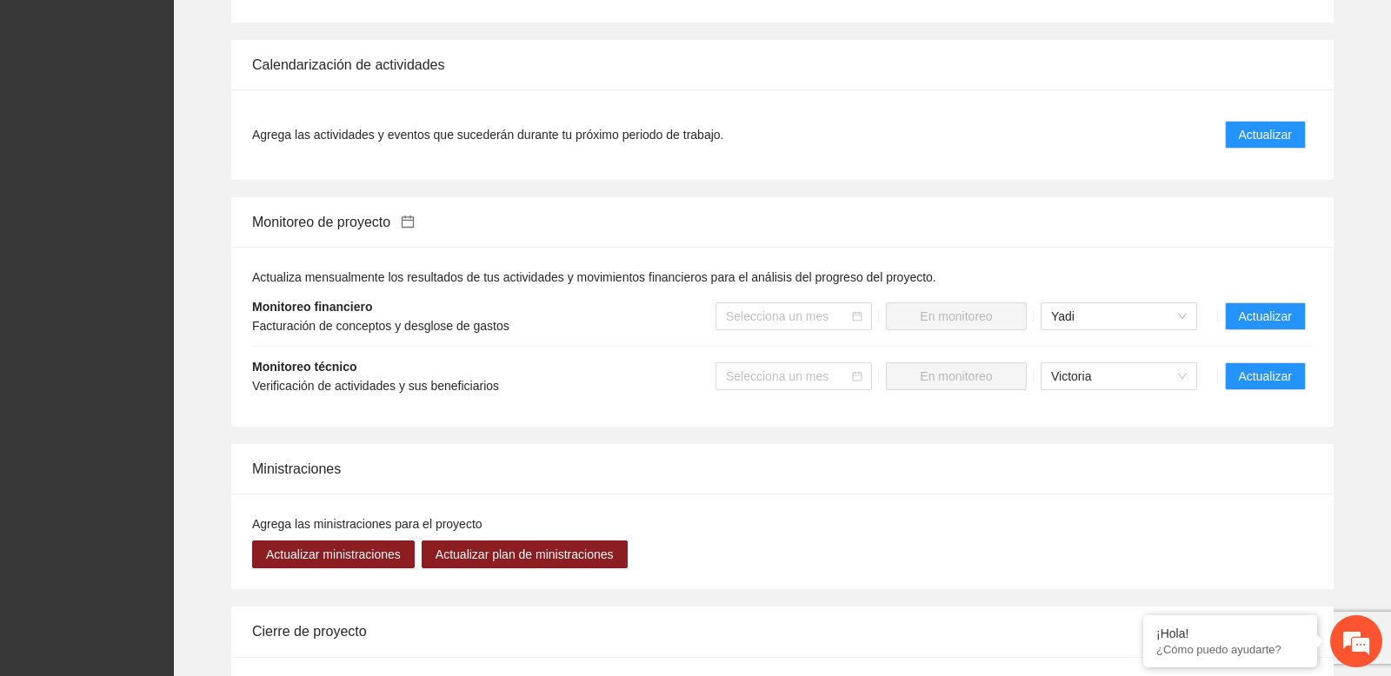
scroll to position [1761, 0]
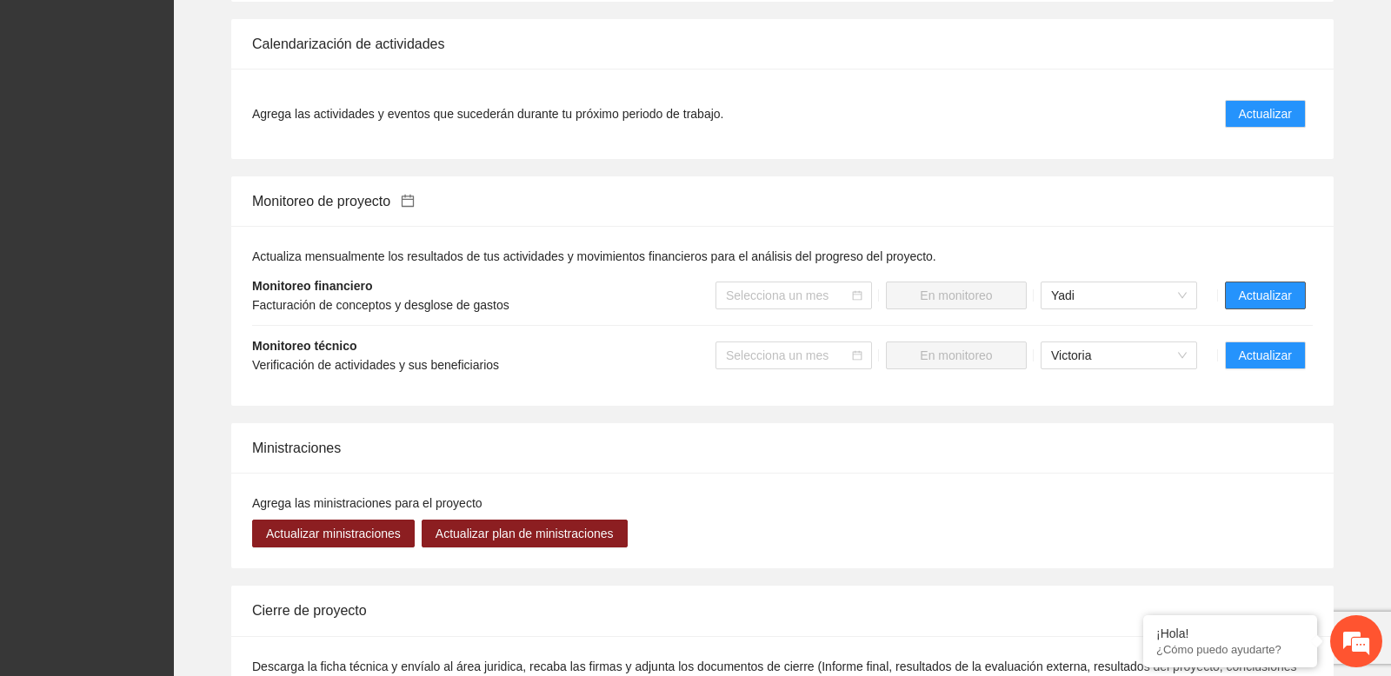
click at [1250, 305] on span "Actualizar" at bounding box center [1264, 295] width 53 height 19
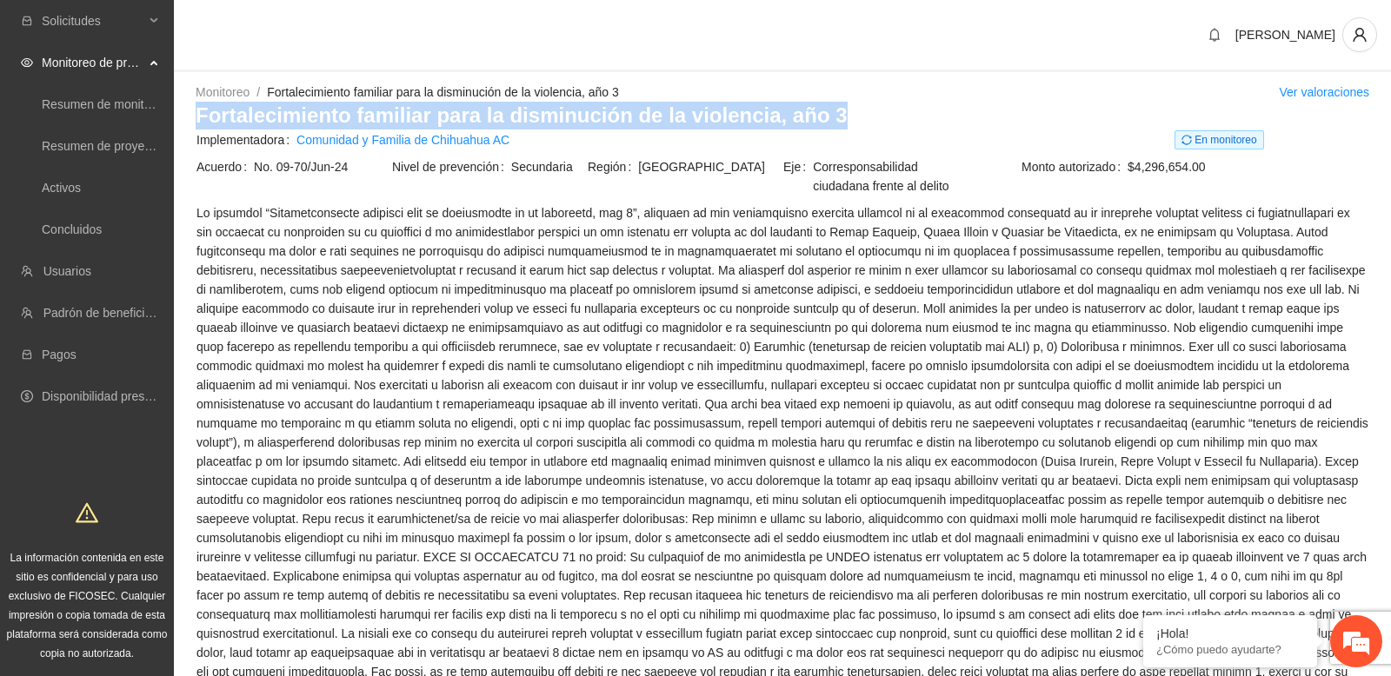
drag, startPoint x: 753, startPoint y: 117, endPoint x: 810, endPoint y: 115, distance: 56.5
click at [810, 115] on h3 "Fortalecimiento familiar para la disminución de la violencia, año 3" at bounding box center [782, 116] width 1173 height 28
click at [81, 181] on link "Activos" at bounding box center [61, 188] width 39 height 14
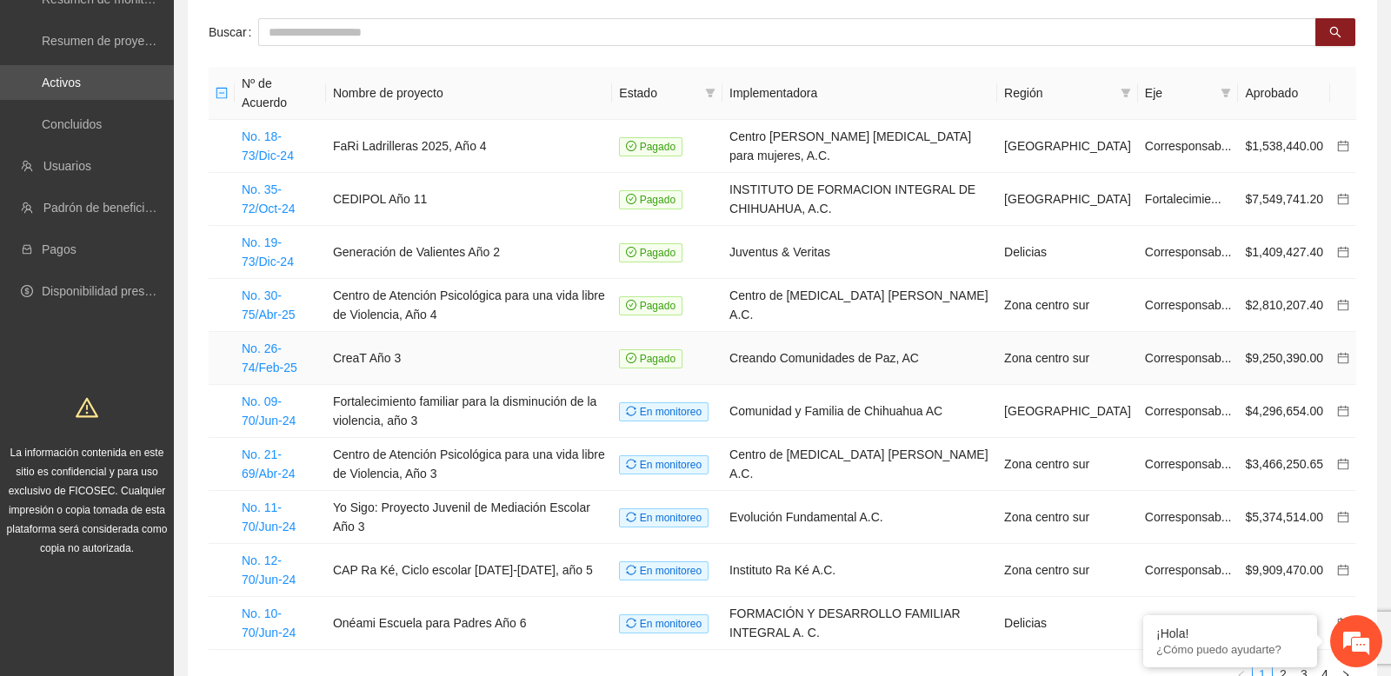
scroll to position [106, 0]
click at [280, 235] on link "No. 19-73/Dic-24" at bounding box center [268, 251] width 52 height 33
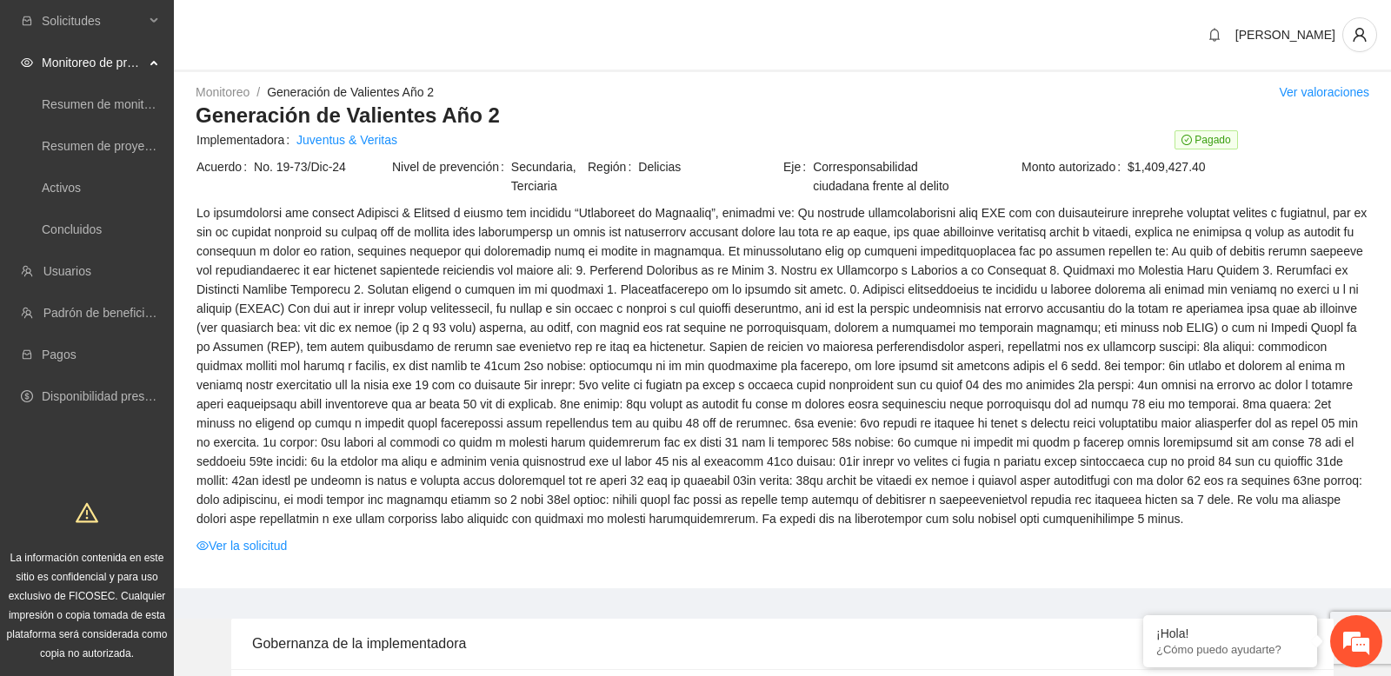
click at [457, 300] on span at bounding box center [781, 365] width 1171 height 325
drag, startPoint x: 197, startPoint y: 116, endPoint x: 517, endPoint y: 116, distance: 319.8
click at [518, 116] on h3 "Generación de Valientes Año 2" at bounding box center [782, 116] width 1173 height 28
copy h3 "Generación de Valientes Año 2"
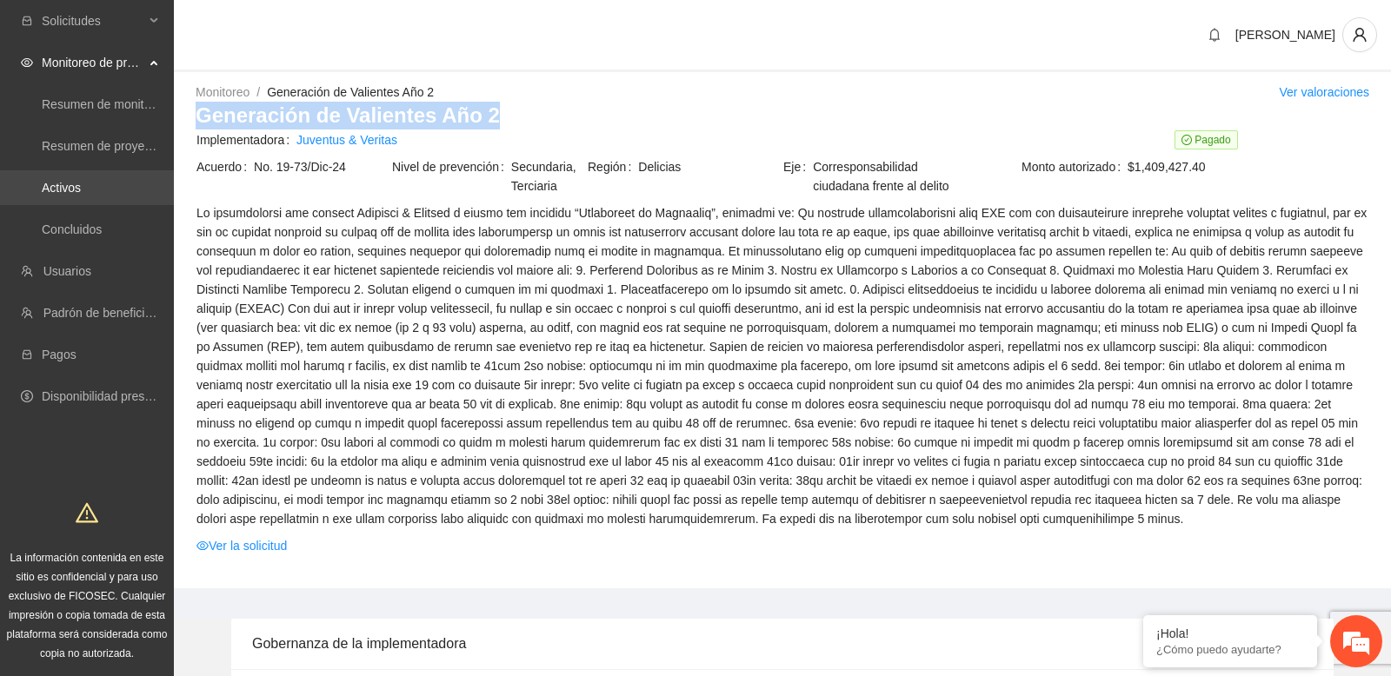
click at [81, 190] on link "Activos" at bounding box center [61, 188] width 39 height 14
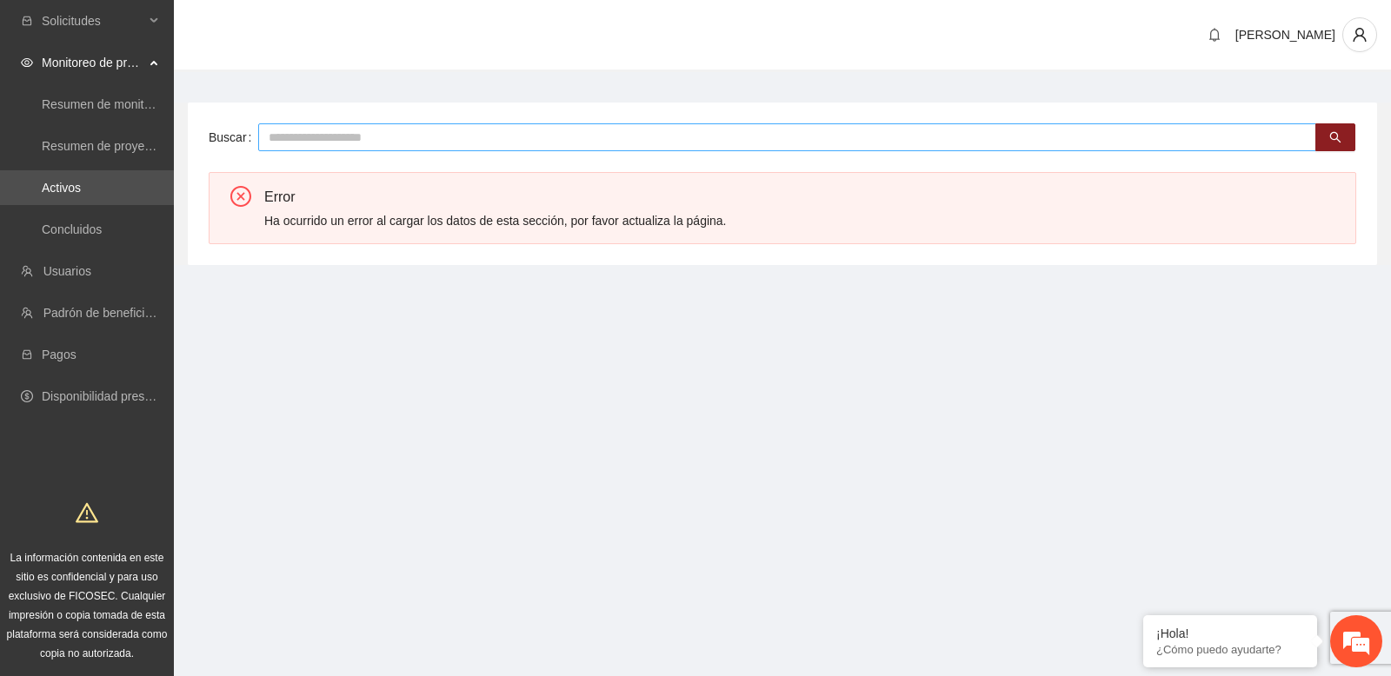
click at [466, 143] on input "text" at bounding box center [787, 137] width 1058 height 28
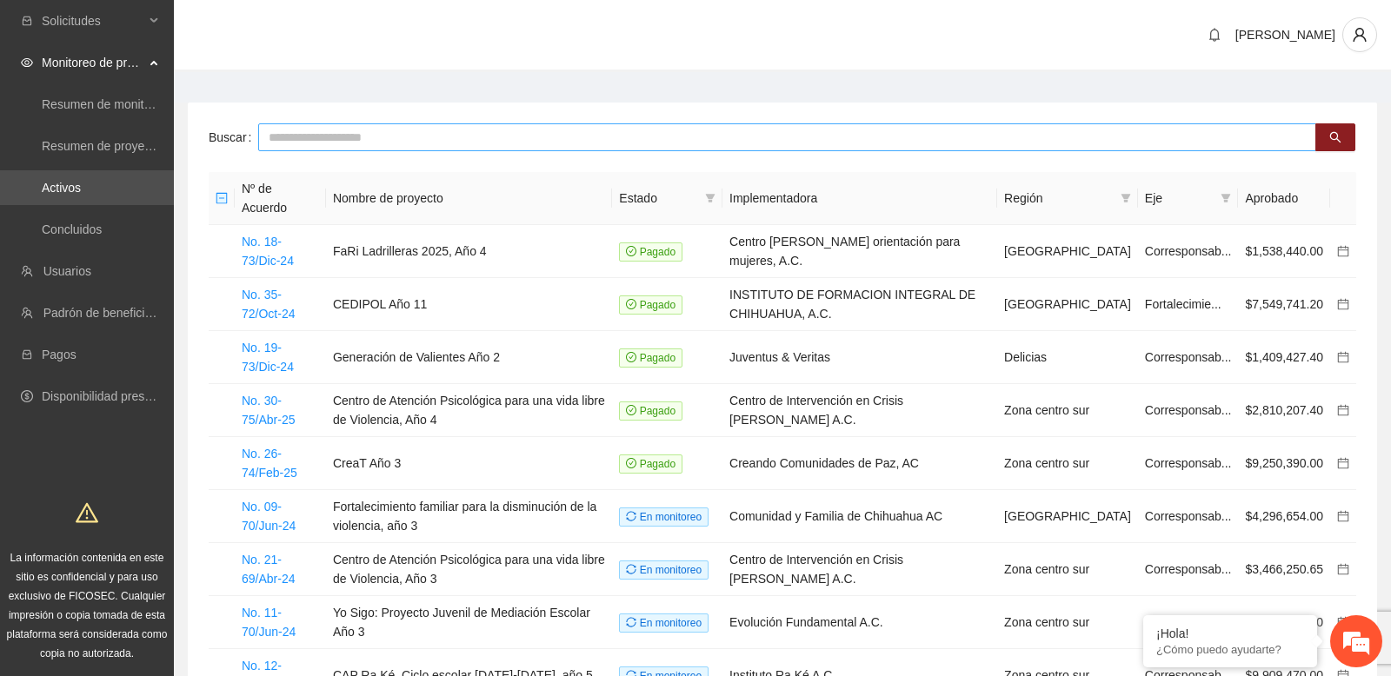
click at [362, 138] on input "text" at bounding box center [787, 137] width 1058 height 28
type input "*"
type input "***"
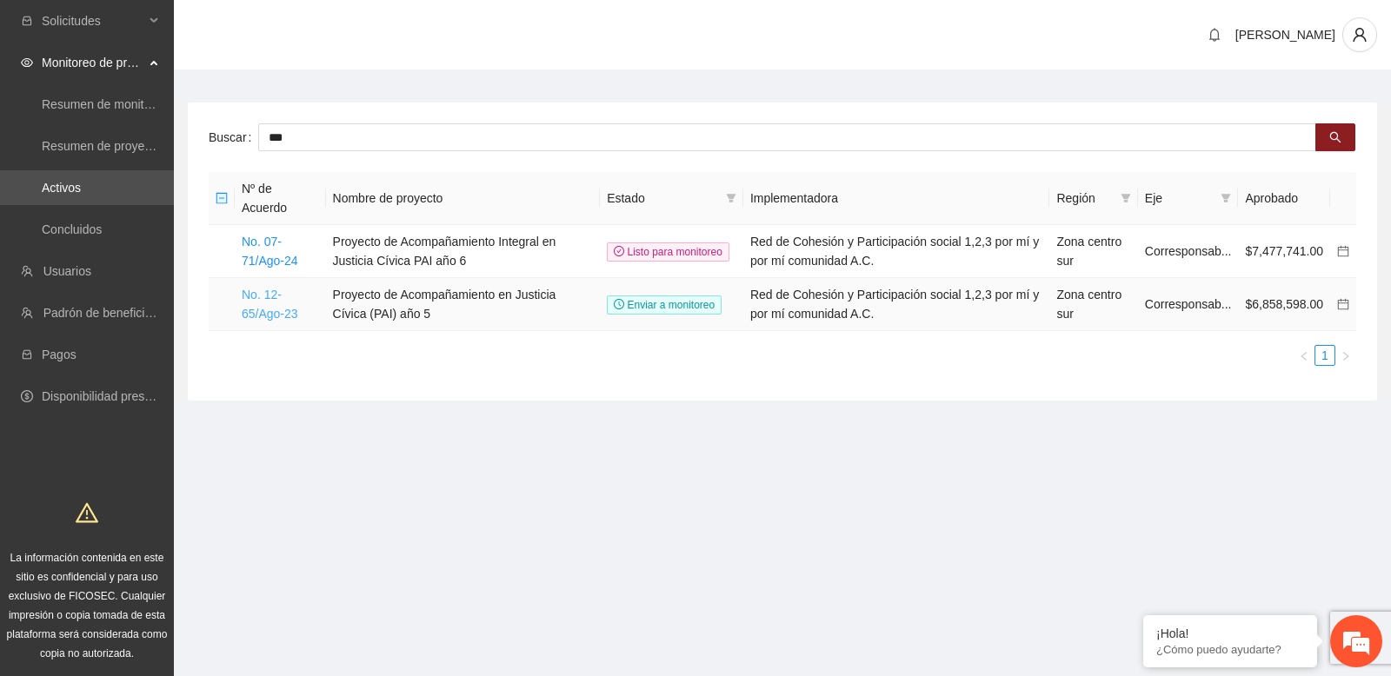
click at [271, 288] on link "No. 12-65/Ago-23" at bounding box center [270, 304] width 56 height 33
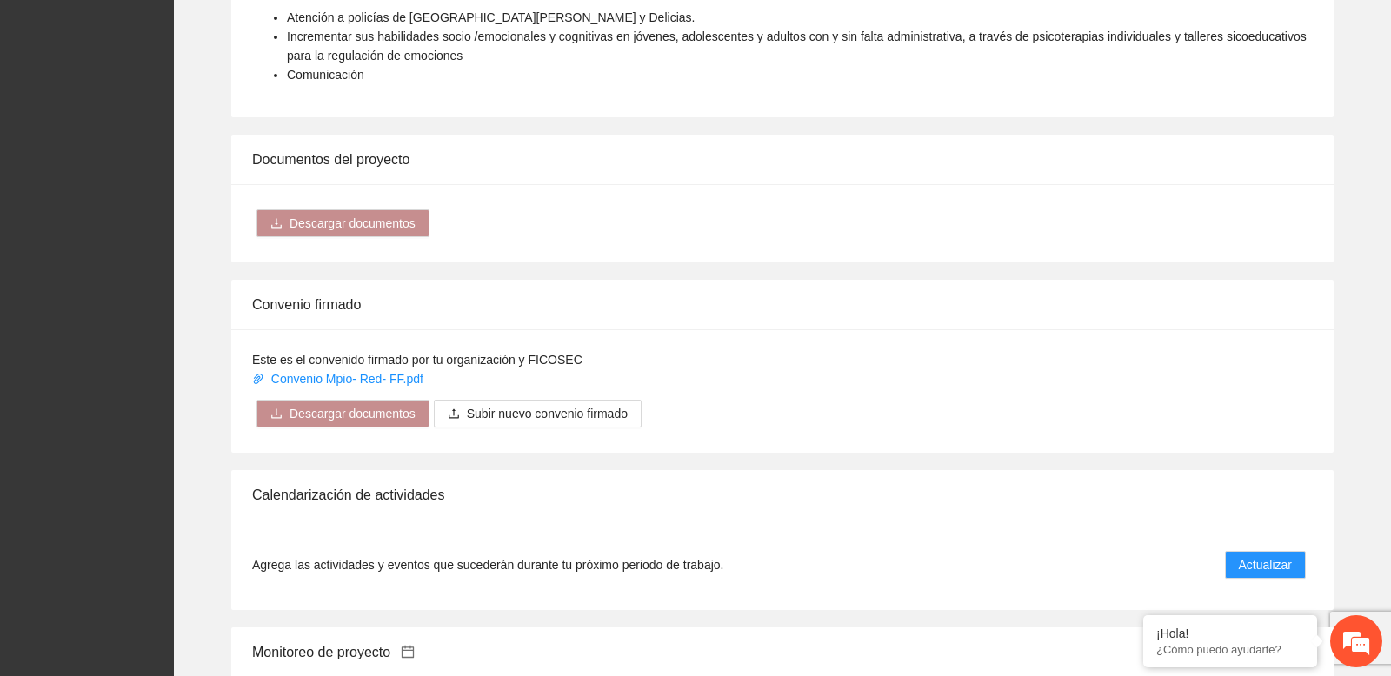
scroll to position [1803, 0]
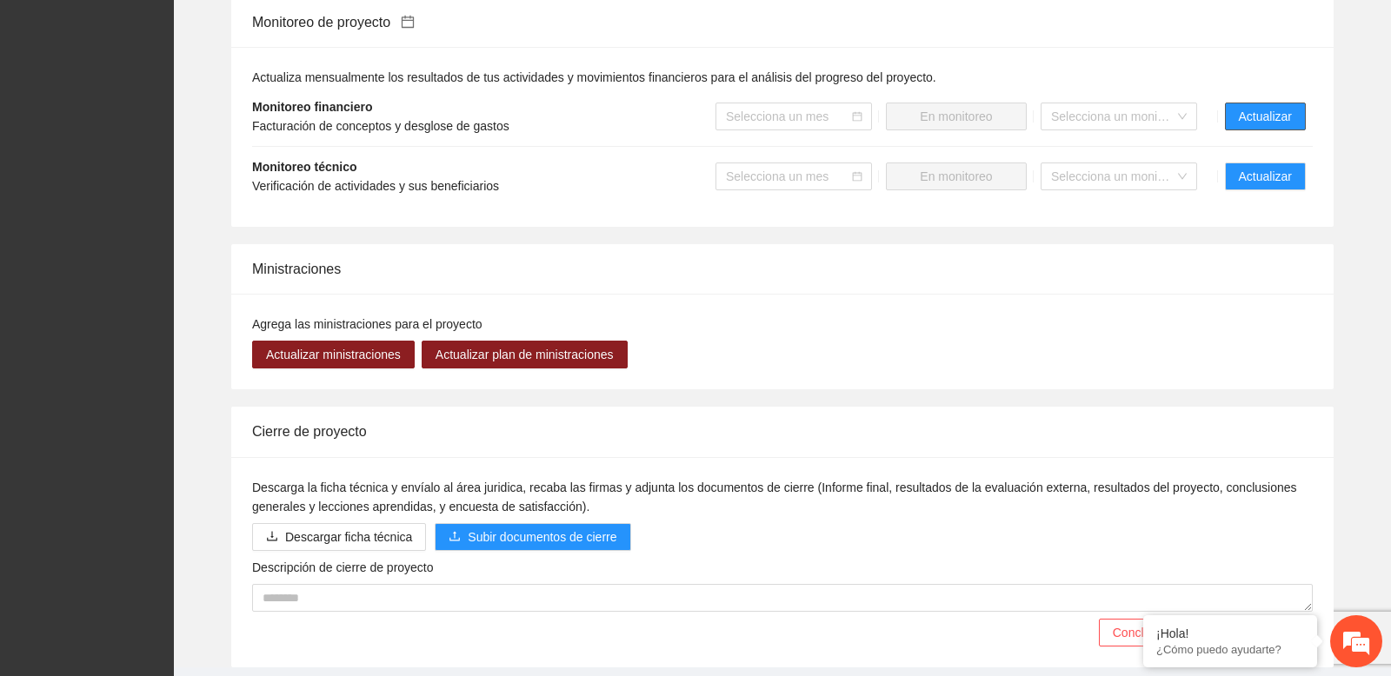
click at [1230, 130] on button "Actualizar" at bounding box center [1265, 117] width 81 height 28
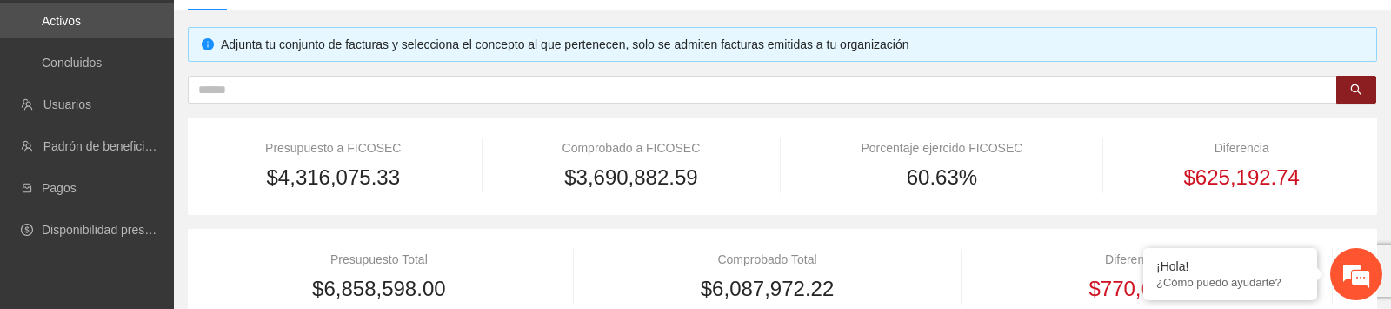
scroll to position [534, 0]
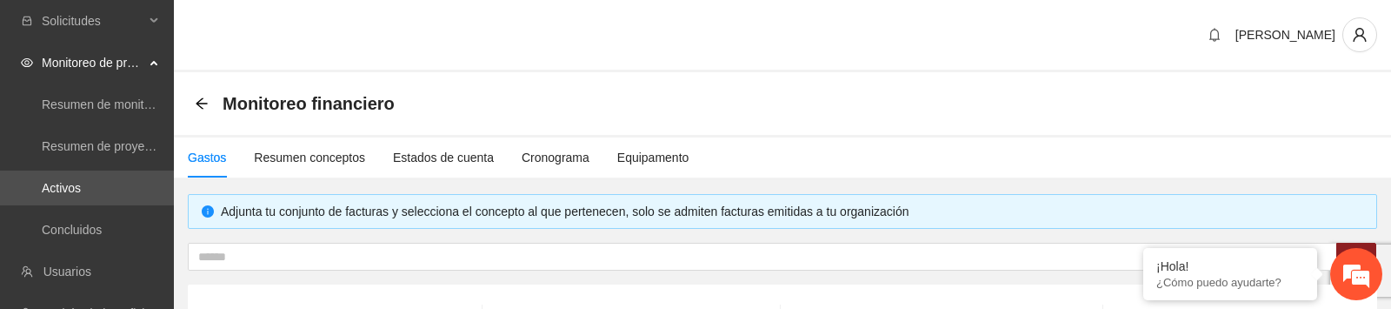
type input "**********"
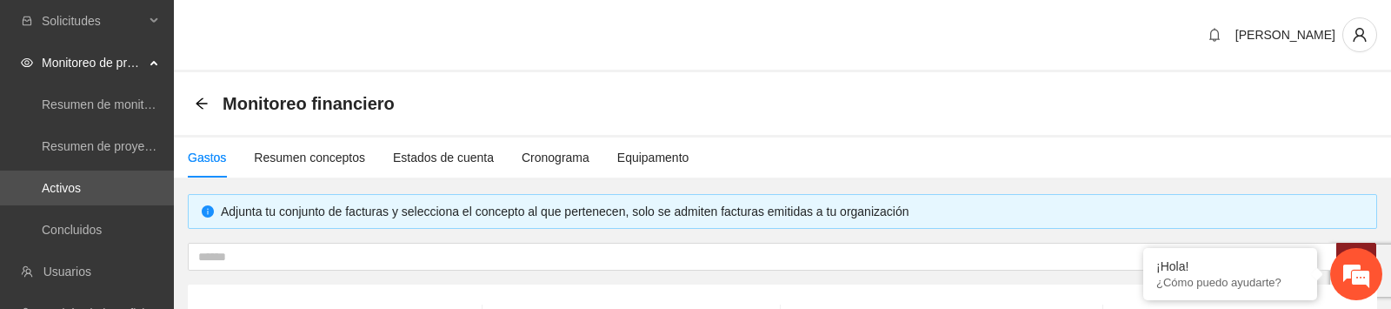
type input "**********"
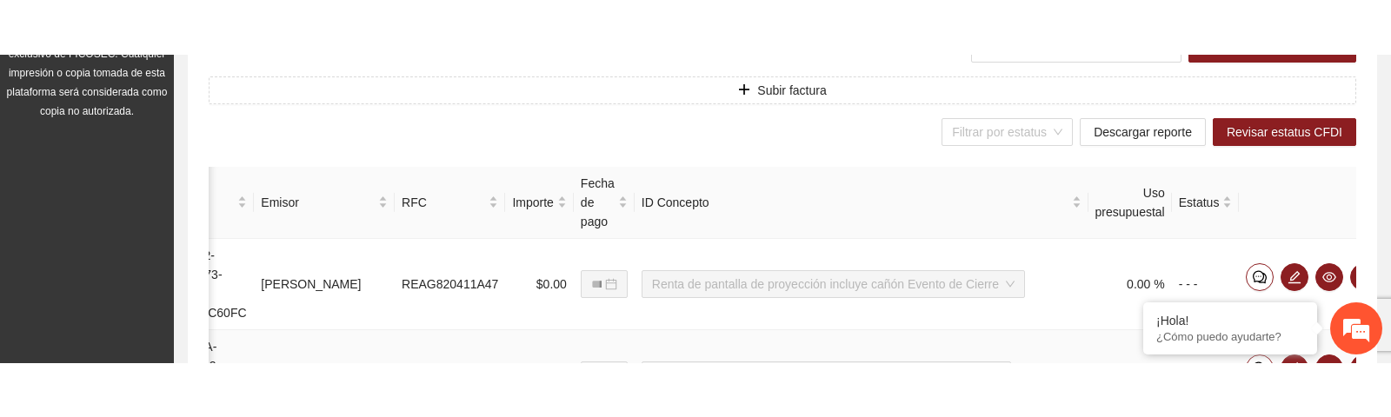
scroll to position [563, 0]
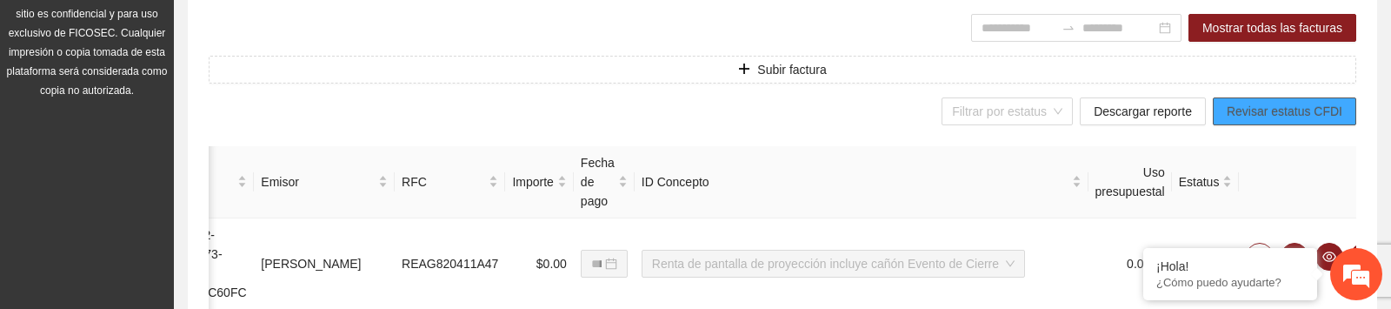
click at [1238, 116] on span "Revisar estatus CFDI" at bounding box center [1284, 111] width 116 height 19
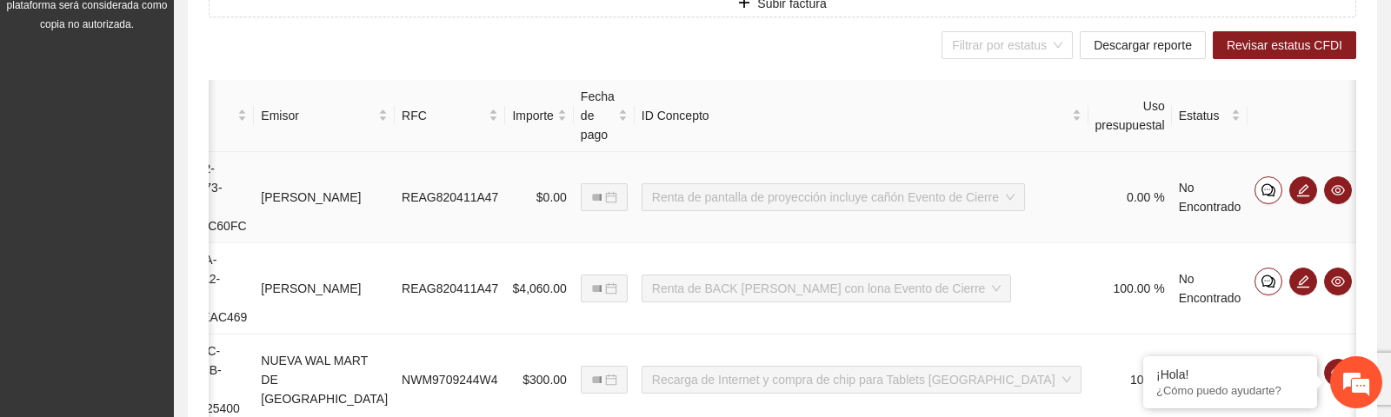
scroll to position [0, 380]
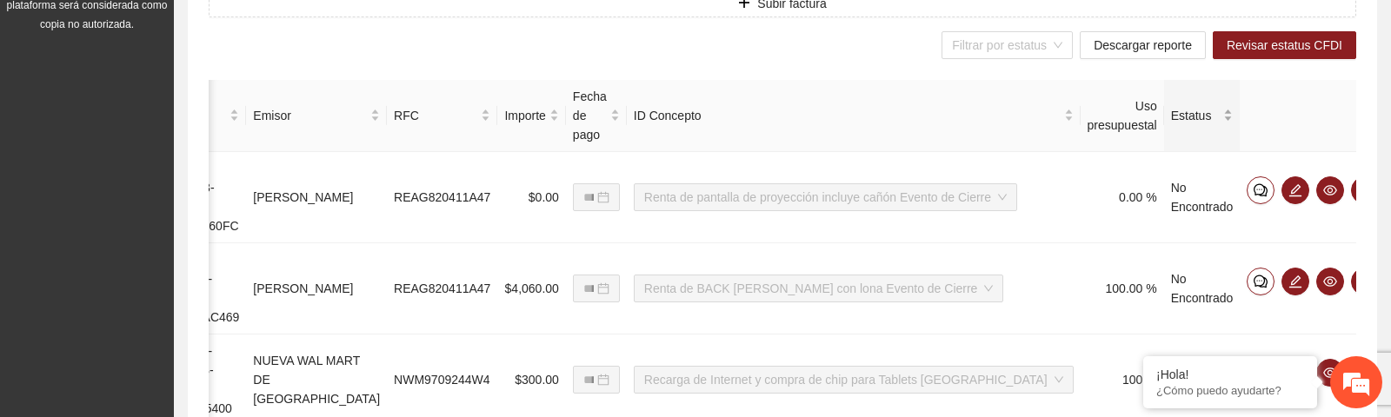
click at [1199, 115] on div "Estatus" at bounding box center [1202, 115] width 63 height 19
click at [1056, 50] on div "Filtrar por estatus" at bounding box center [1006, 45] width 131 height 28
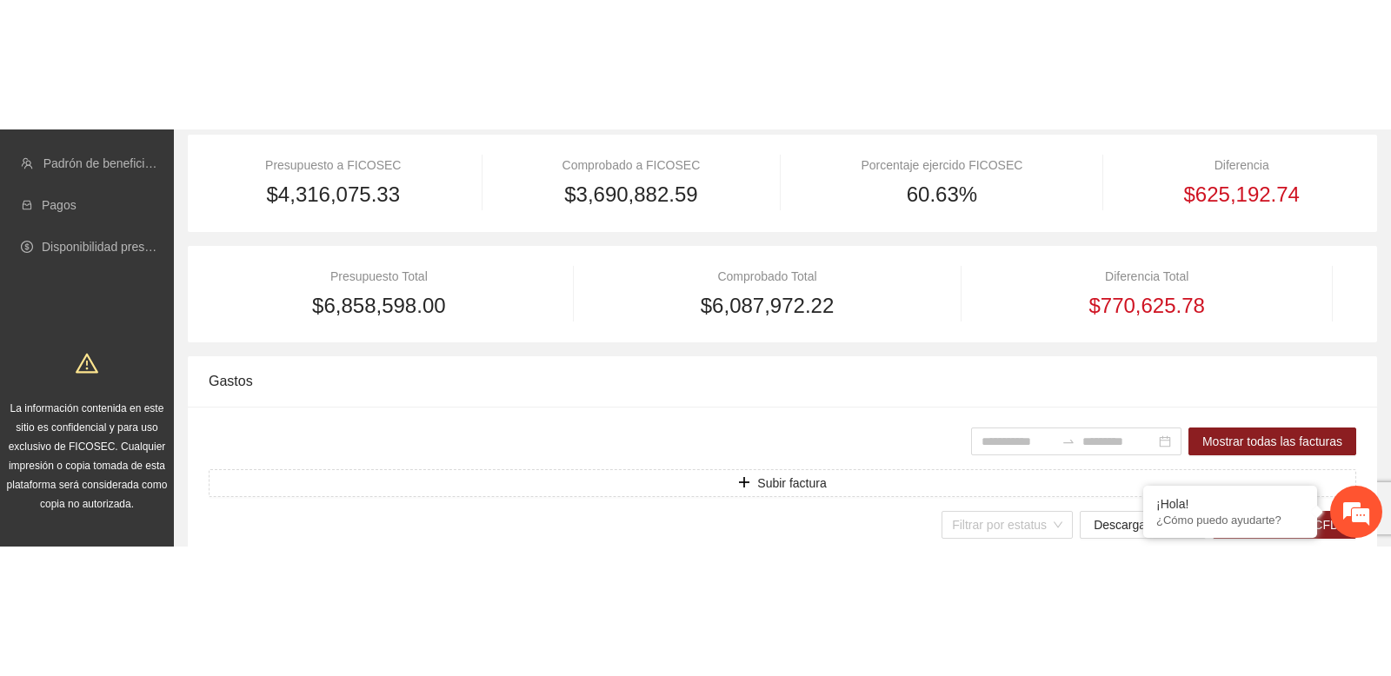
scroll to position [0, 0]
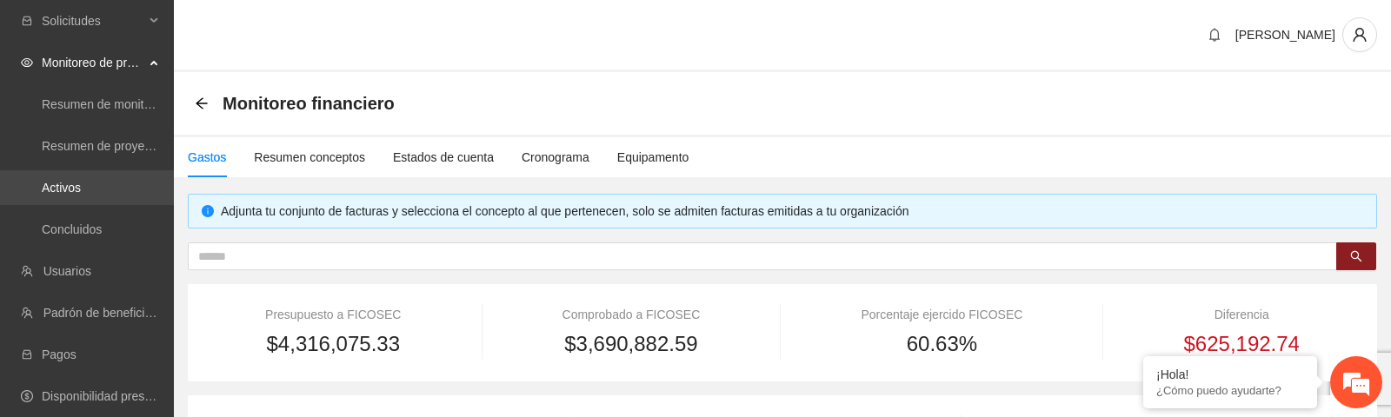
click at [81, 186] on link "Activos" at bounding box center [61, 188] width 39 height 14
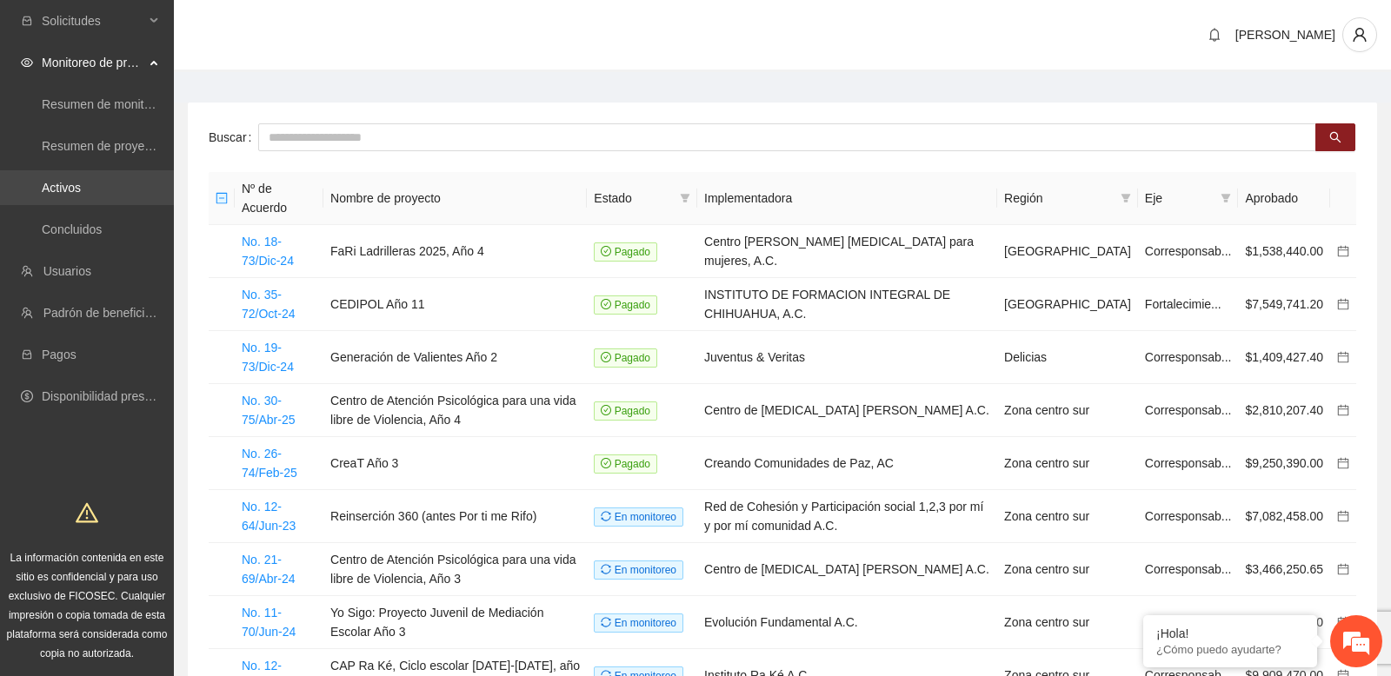
click at [81, 185] on link "Activos" at bounding box center [61, 188] width 39 height 14
click at [360, 84] on main "Buscar Nº de Acuerdo Nombre de proyecto Estado Implementadora Región Eje Aproba…" at bounding box center [782, 457] width 1217 height 770
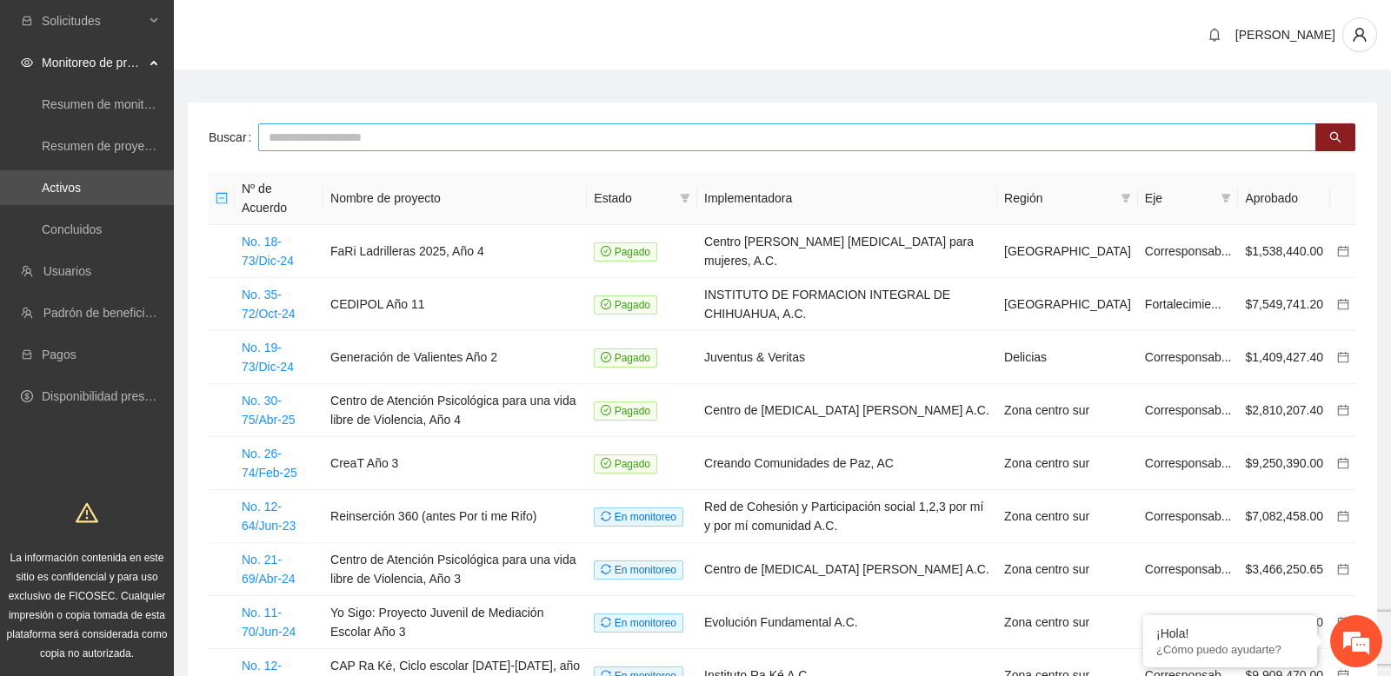
click at [342, 135] on input "text" at bounding box center [787, 137] width 1058 height 28
type input "***"
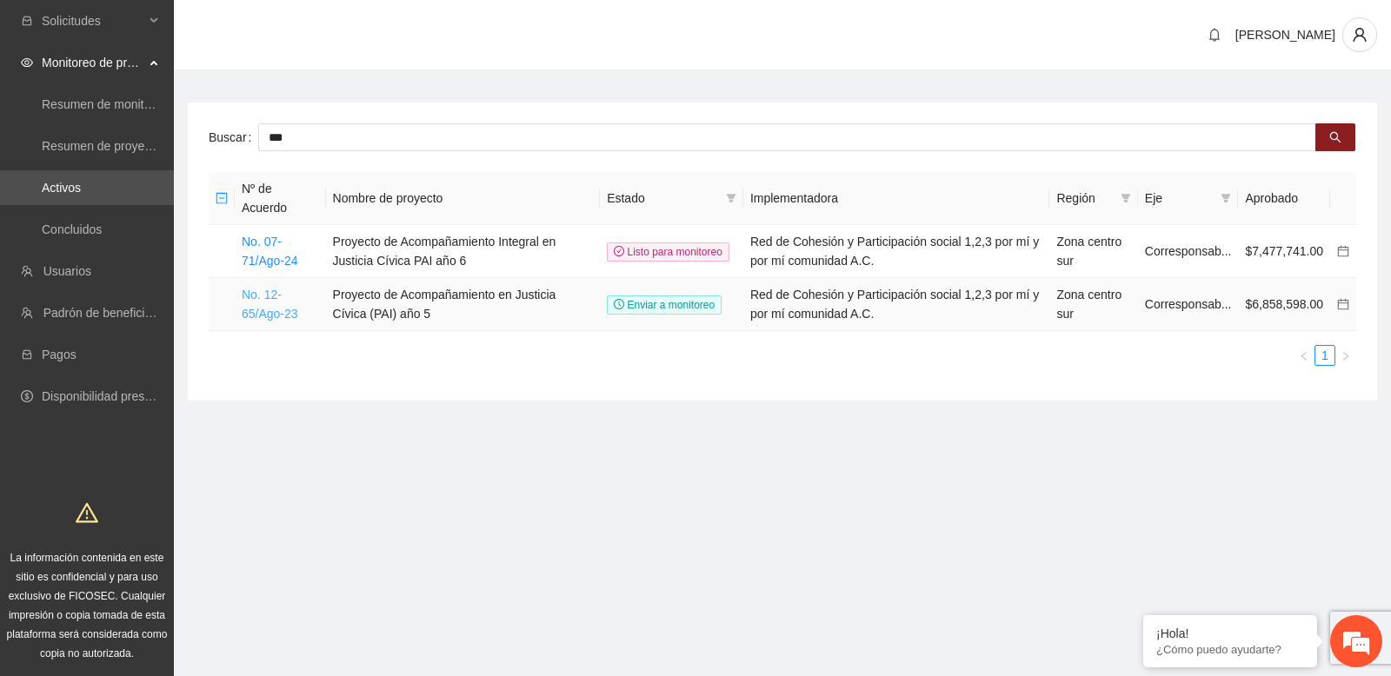
click at [272, 295] on link "No. 12-65/Ago-23" at bounding box center [270, 304] width 56 height 33
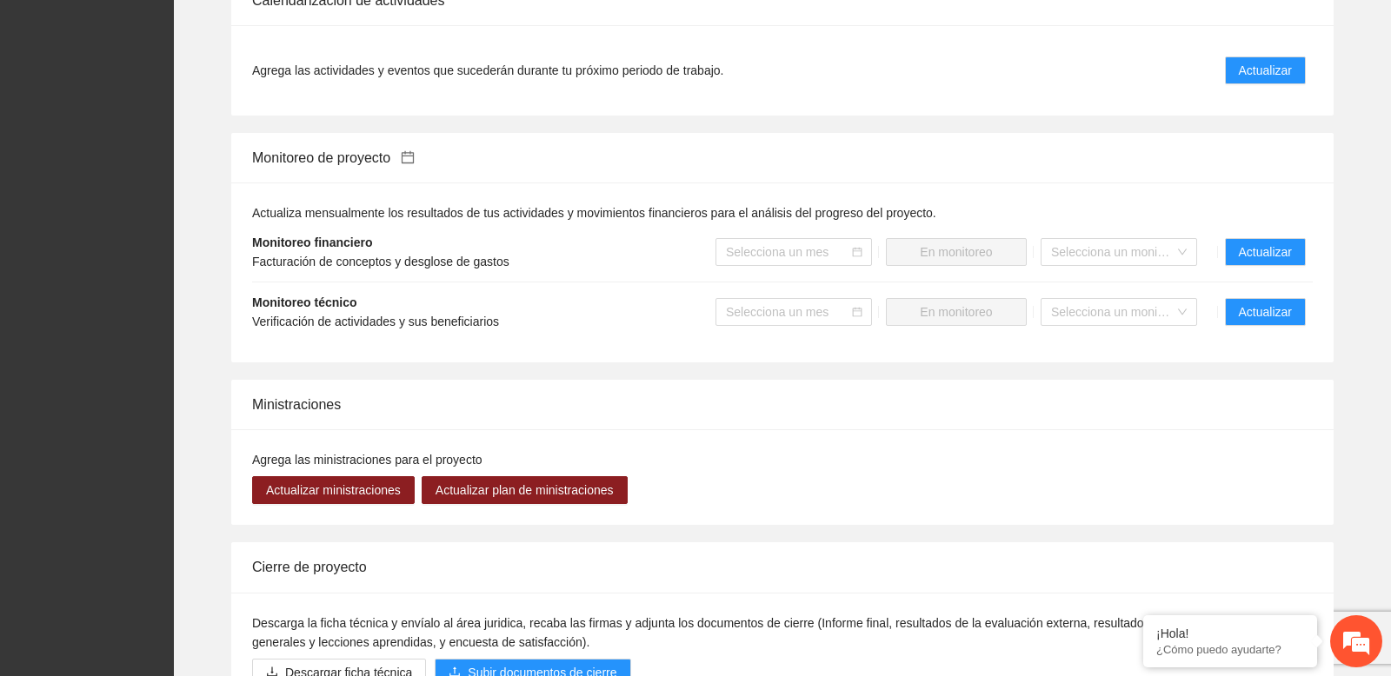
scroll to position [1680, 0]
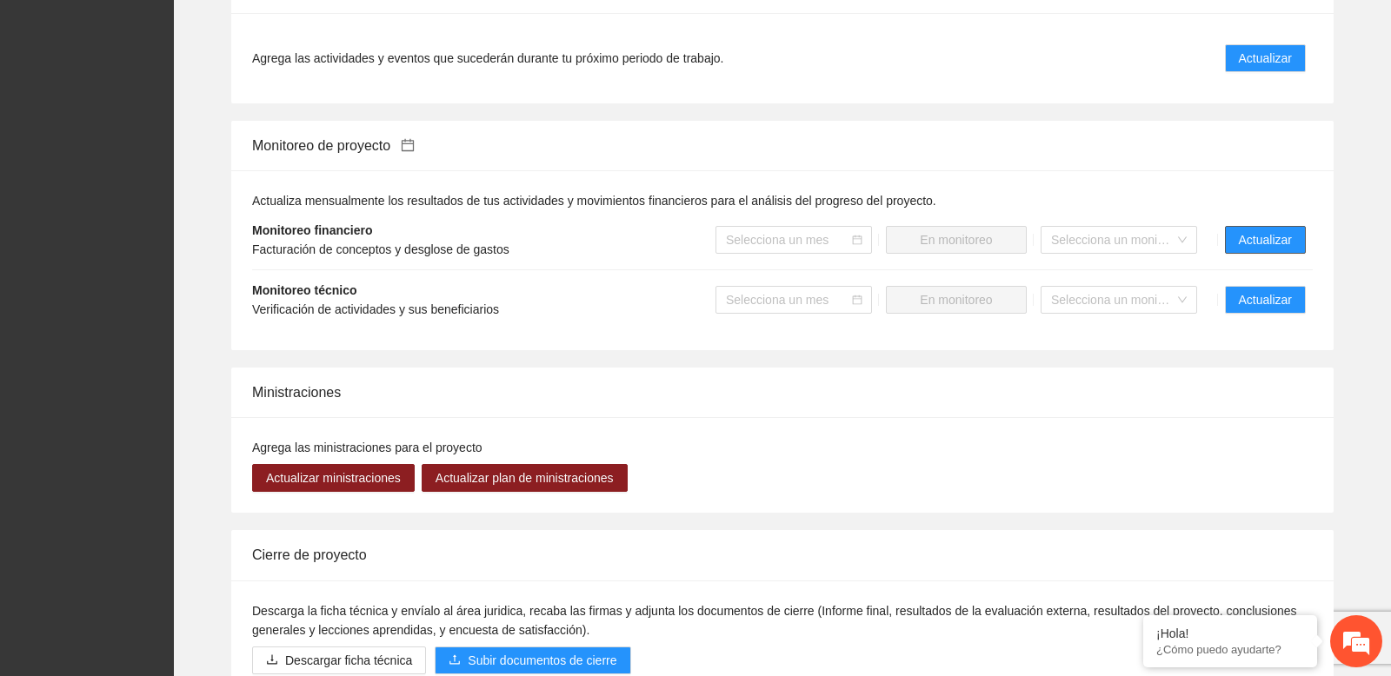
click at [1248, 249] on span "Actualizar" at bounding box center [1264, 239] width 53 height 19
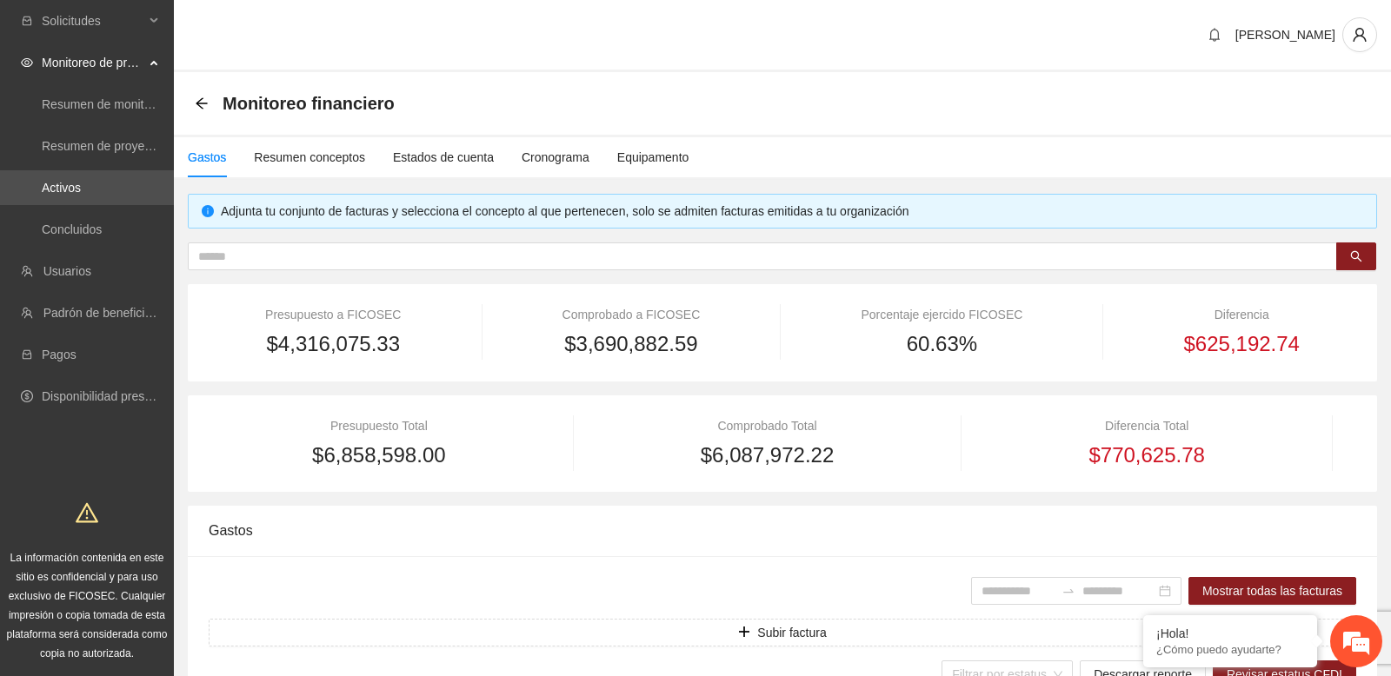
type input "**********"
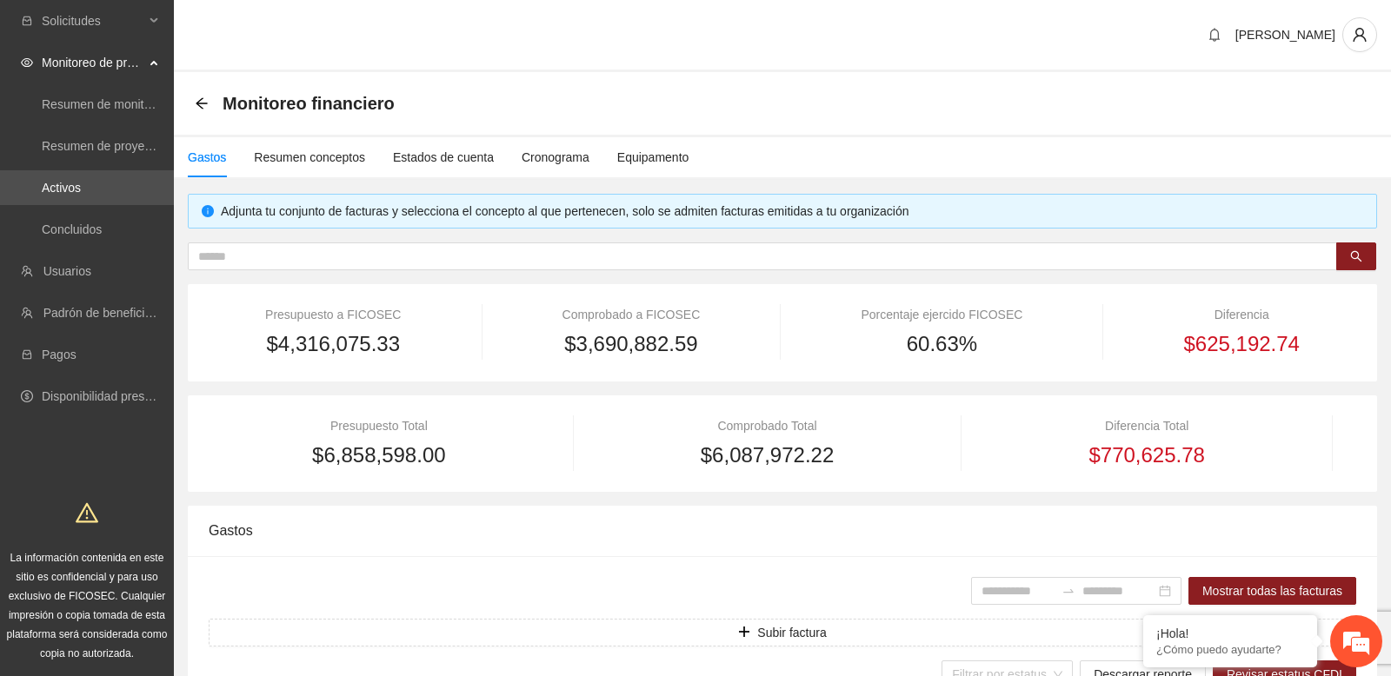
type input "**********"
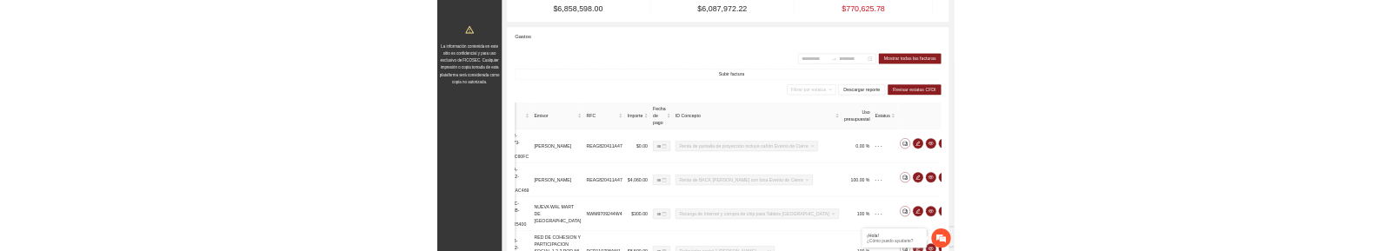
scroll to position [419, 0]
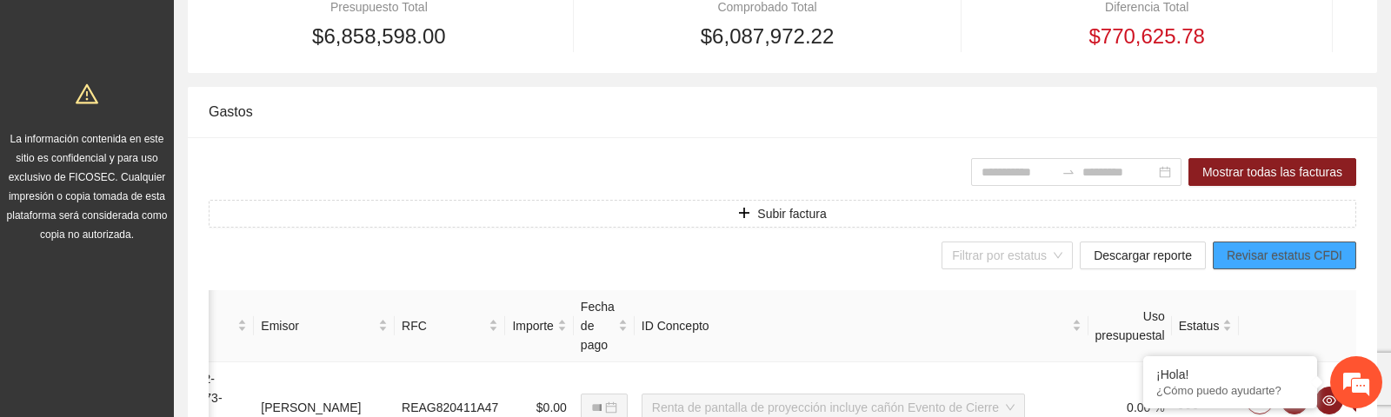
click at [1247, 259] on span "Revisar estatus CFDI" at bounding box center [1284, 255] width 116 height 19
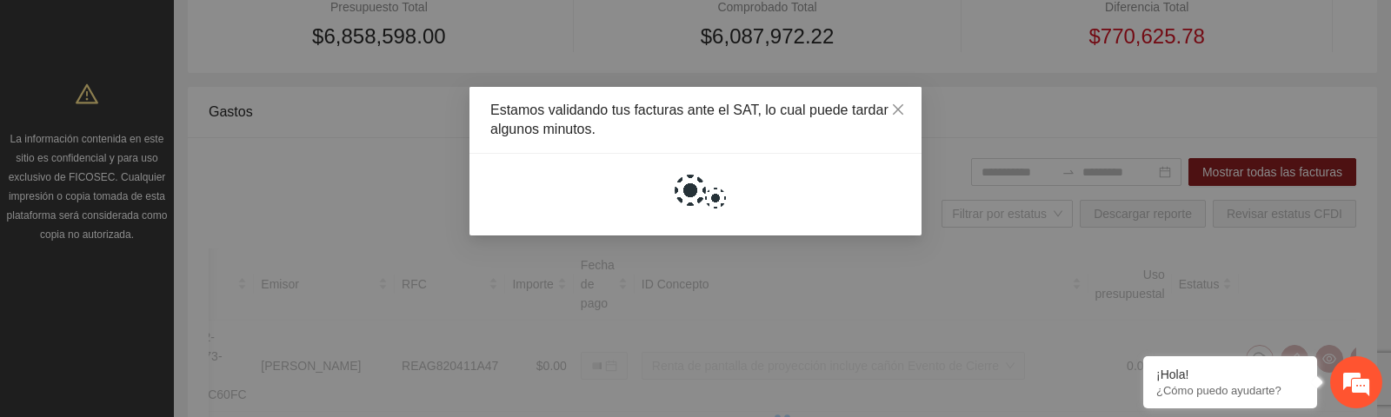
drag, startPoint x: 852, startPoint y: 416, endPoint x: 852, endPoint y: 240, distance: 176.4
click at [852, 239] on div "Estamos validando tus facturas ante el SAT, lo cual puede tardar algunos minuto…" at bounding box center [695, 208] width 1391 height 417
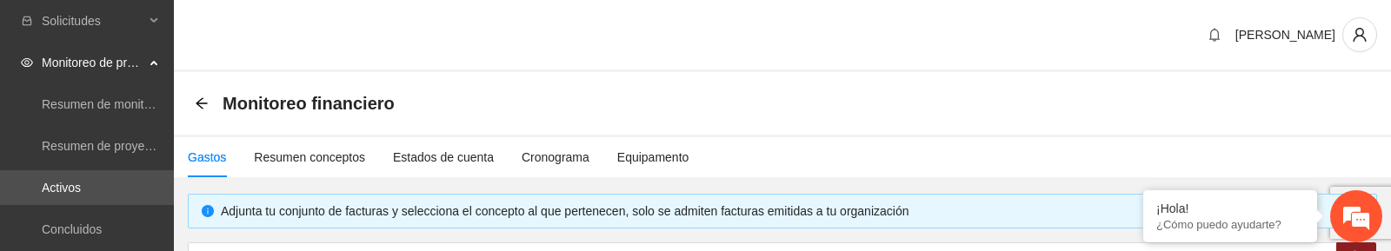
click at [408, 56] on div "[PERSON_NAME]" at bounding box center [782, 36] width 1217 height 72
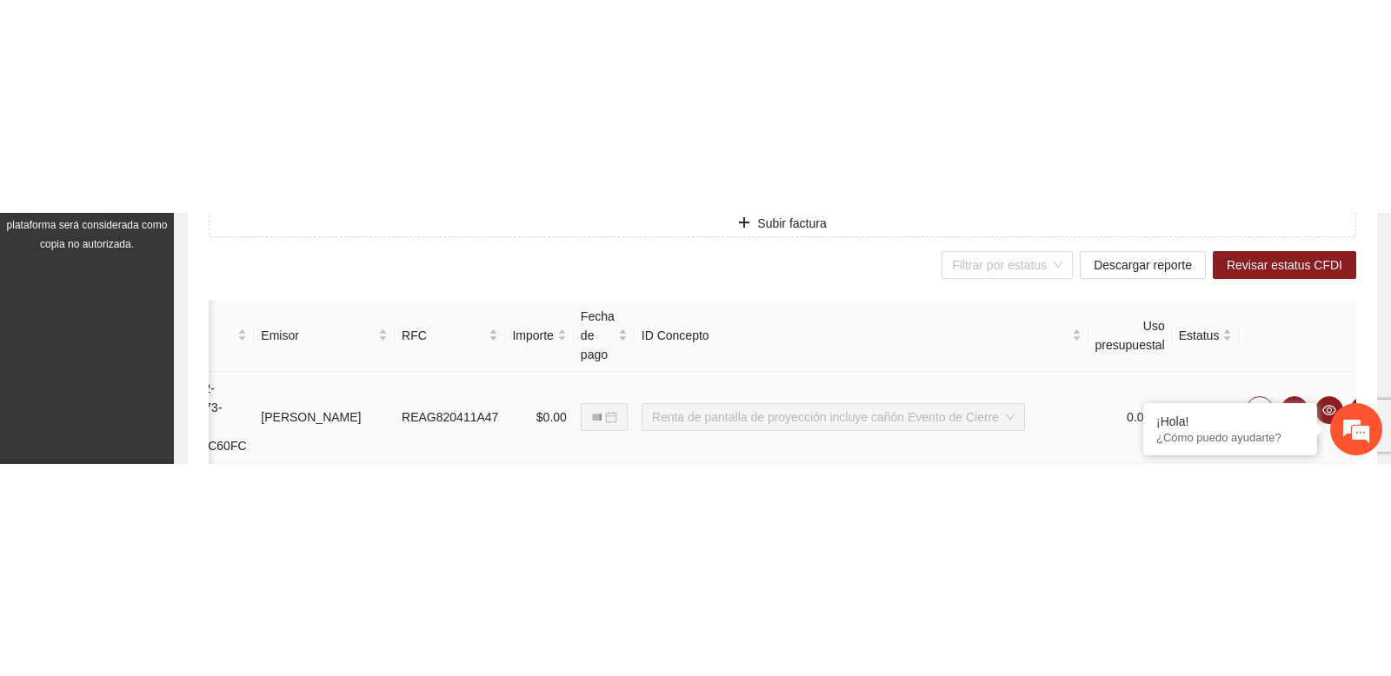
scroll to position [614, 0]
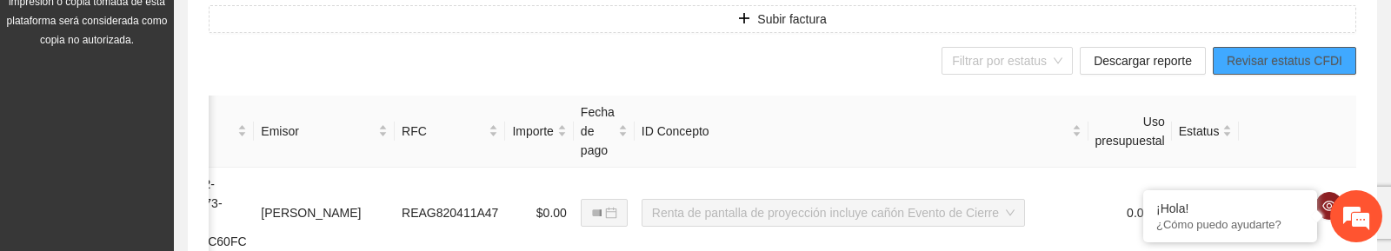
click at [1268, 66] on span "Revisar estatus CFDI" at bounding box center [1284, 60] width 116 height 19
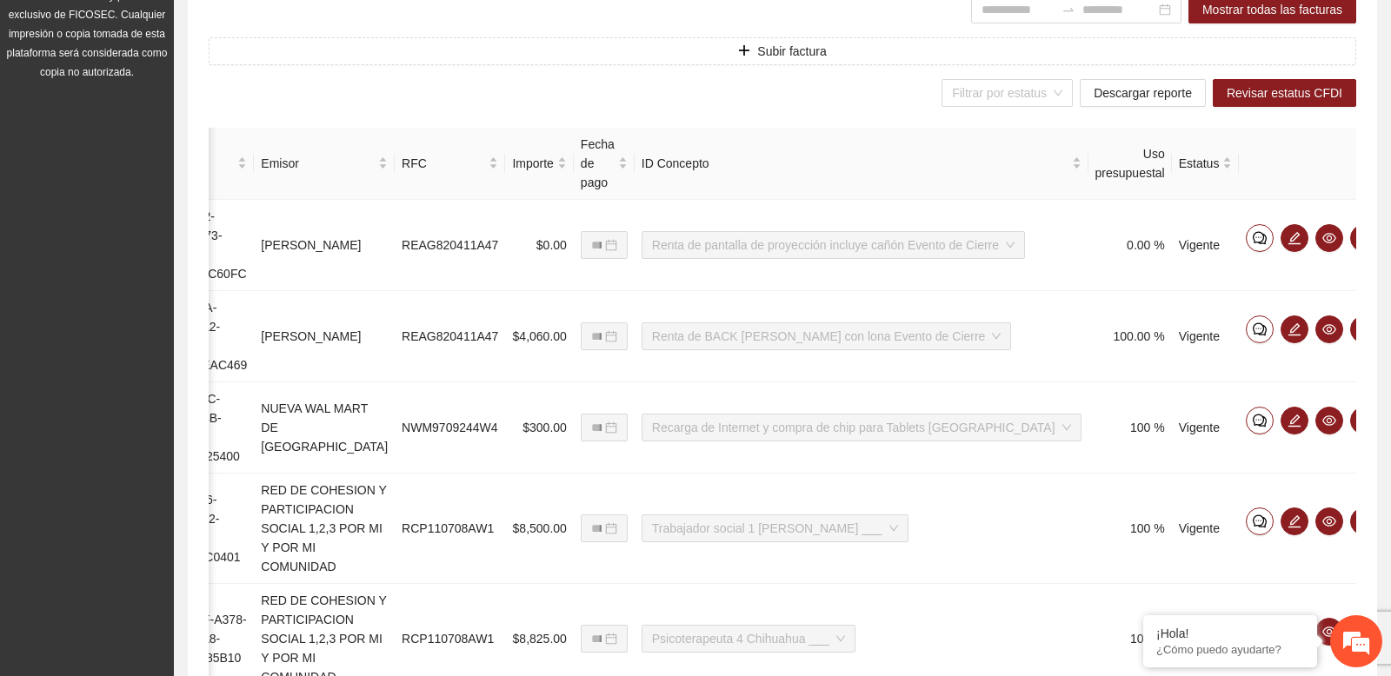
scroll to position [0, 0]
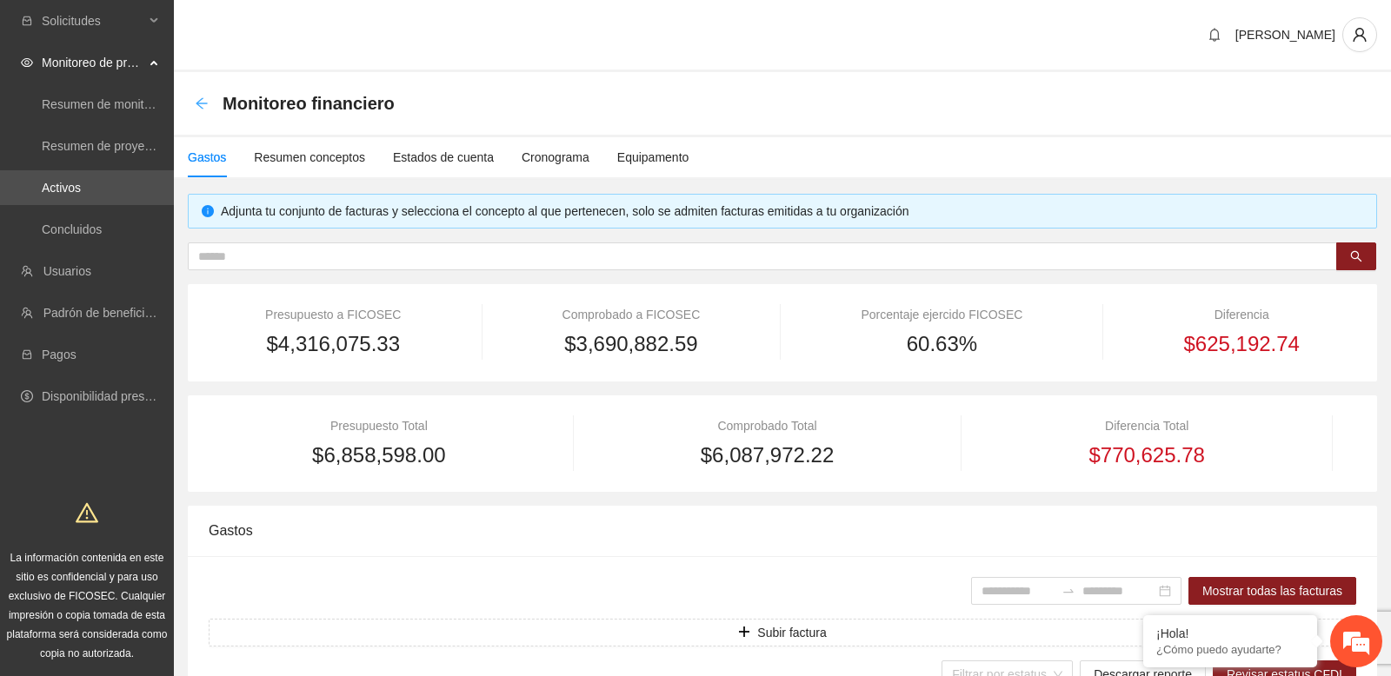
click at [205, 100] on icon "arrow-left" at bounding box center [202, 103] width 14 height 14
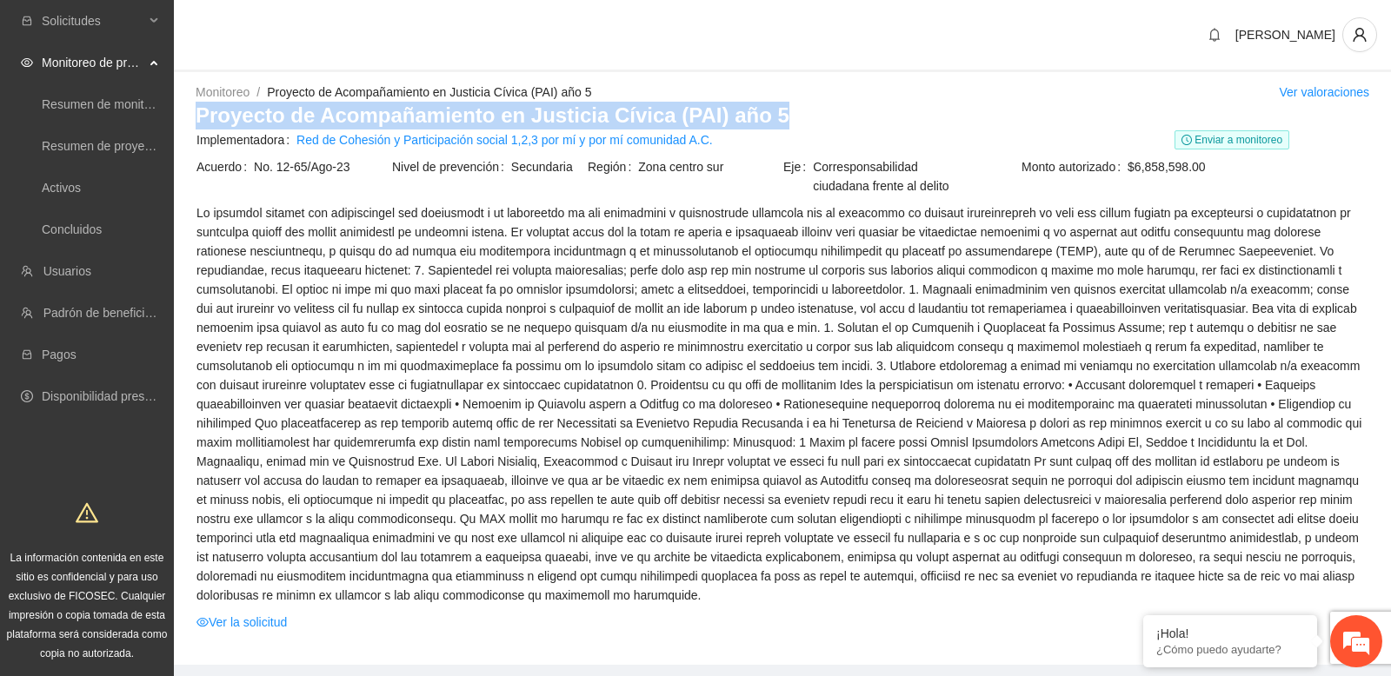
drag, startPoint x: 196, startPoint y: 116, endPoint x: 771, endPoint y: 117, distance: 574.5
click at [772, 117] on h3 "Proyecto de Acompañamiento en Justicia Cívica (PAI) año 5" at bounding box center [782, 116] width 1173 height 28
copy h3 "Proyecto de Acompañamiento en Justicia Cívica (PAI) año 5"
click at [545, 186] on td "Nivel de prevención Secundaria" at bounding box center [489, 179] width 196 height 46
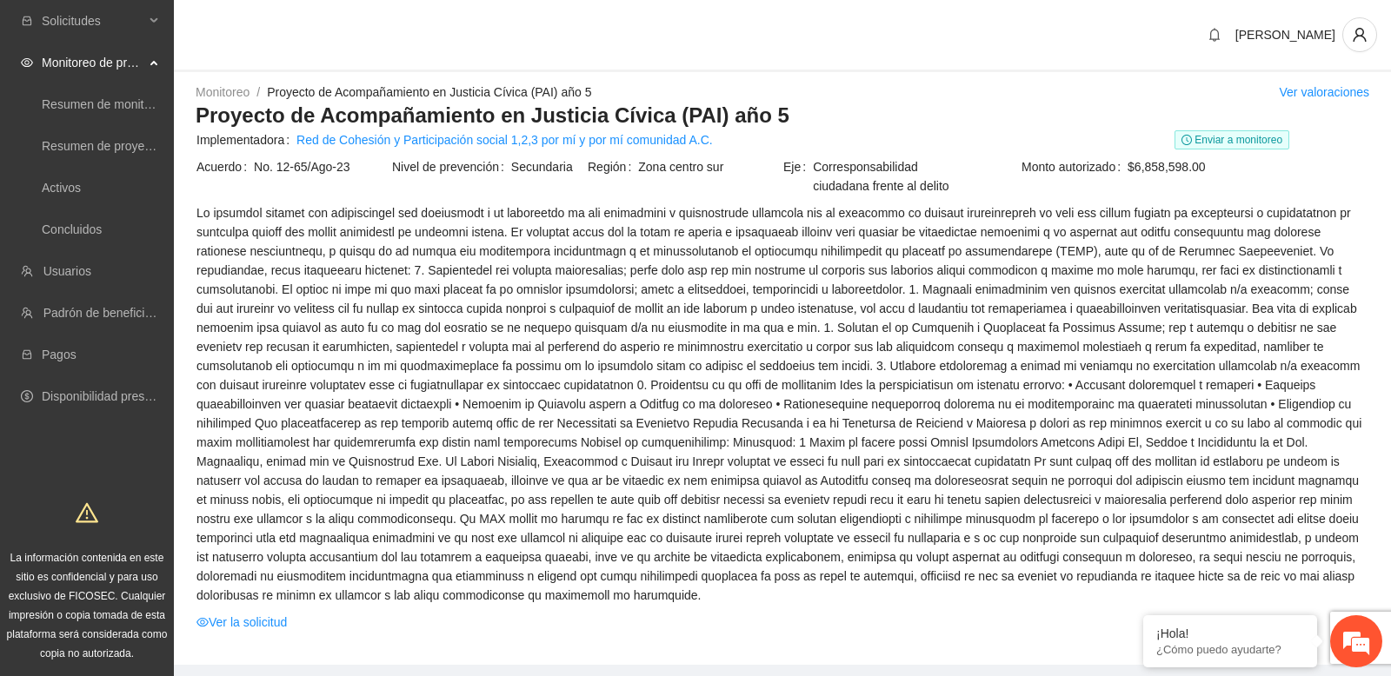
click at [339, 237] on span at bounding box center [781, 404] width 1171 height 402
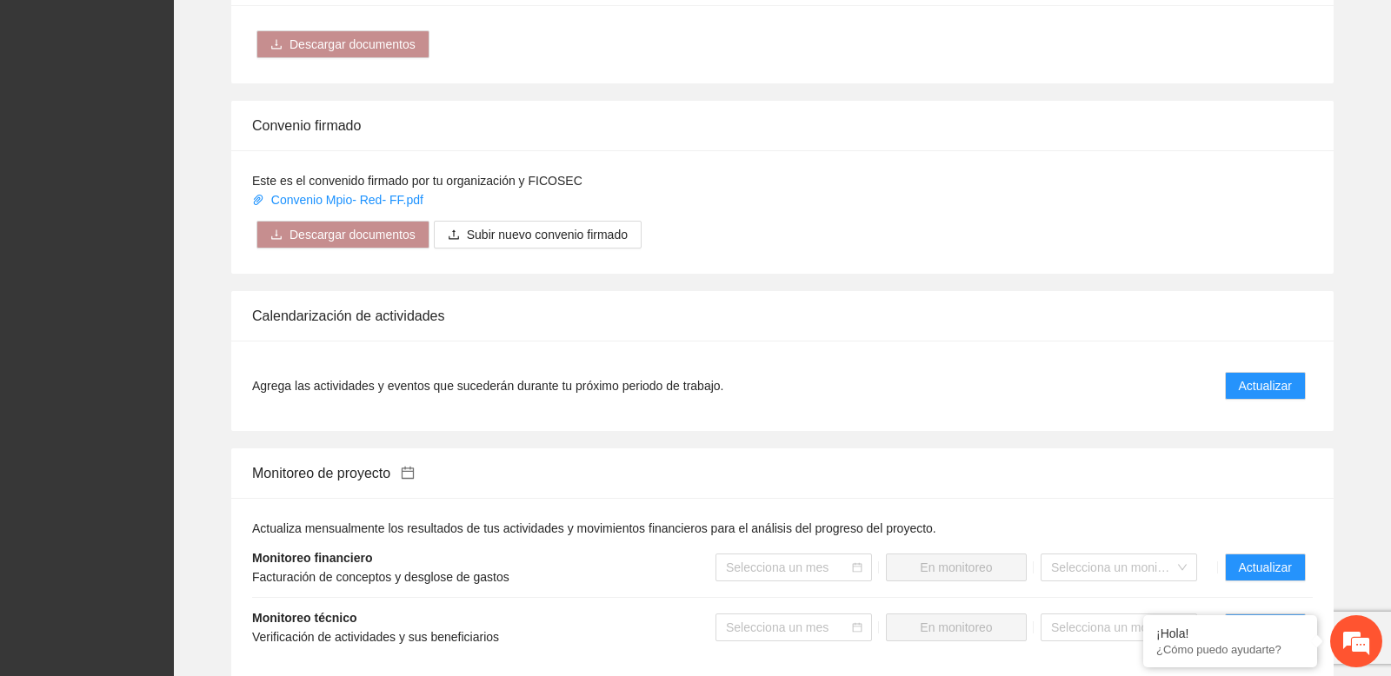
scroll to position [1364, 0]
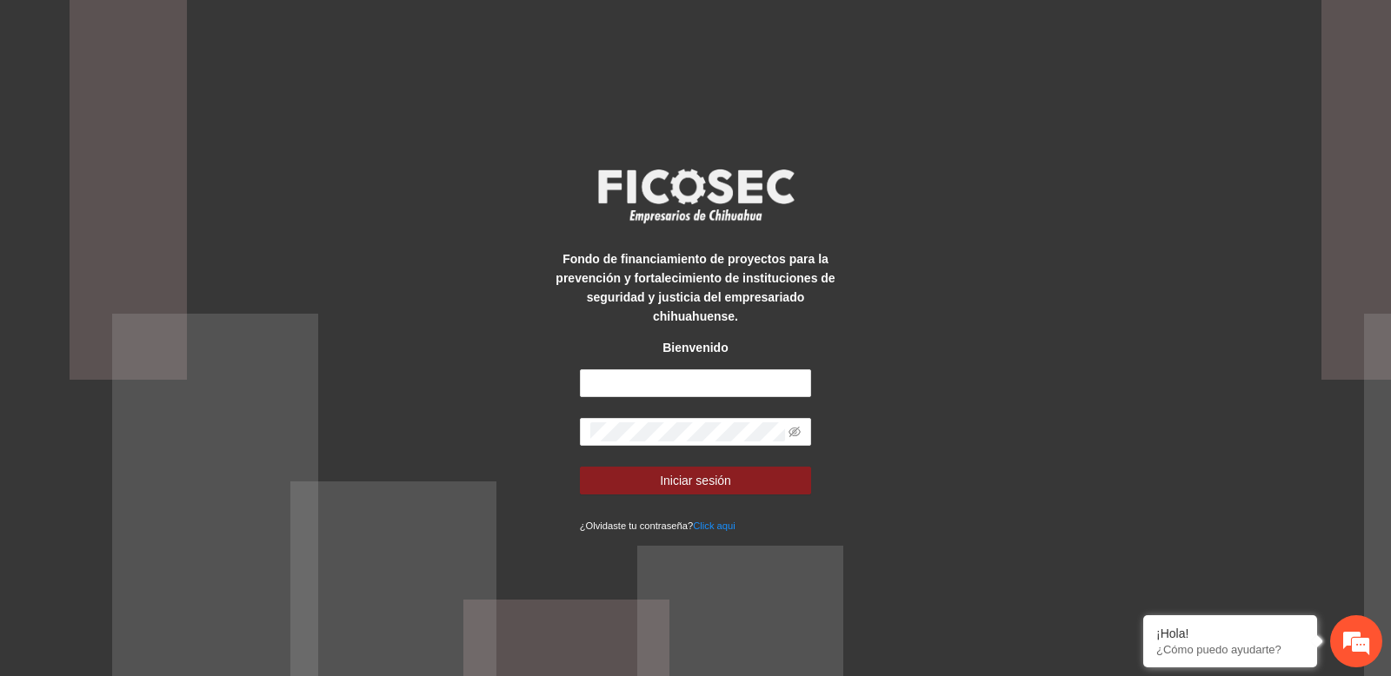
click at [339, 82] on div "Fondo de financiamiento de proyectos para la prevención y fortalecimiento de in…" at bounding box center [695, 338] width 1391 height 676
